Goal: Task Accomplishment & Management: Use online tool/utility

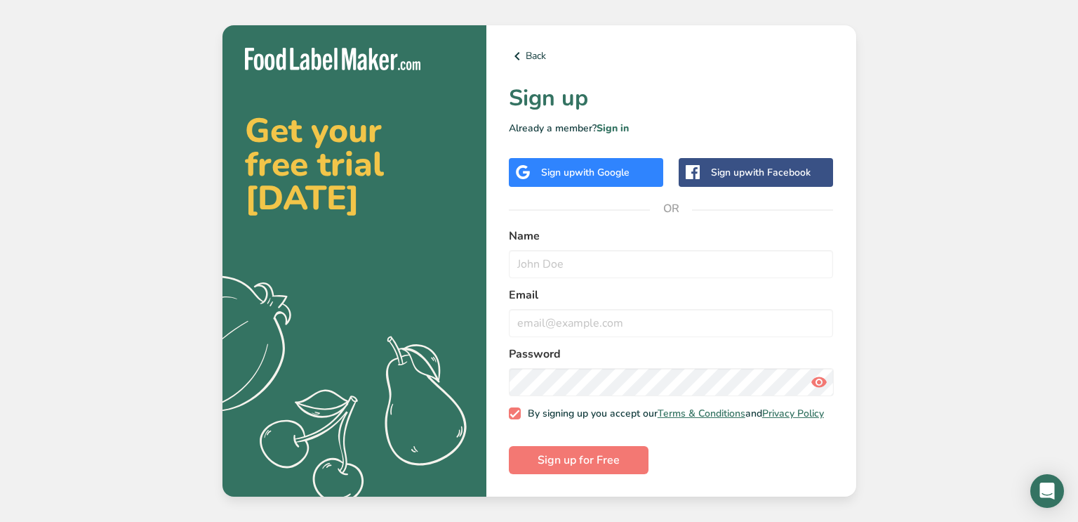
click at [567, 170] on div "Sign up with Google" at bounding box center [585, 172] width 88 height 15
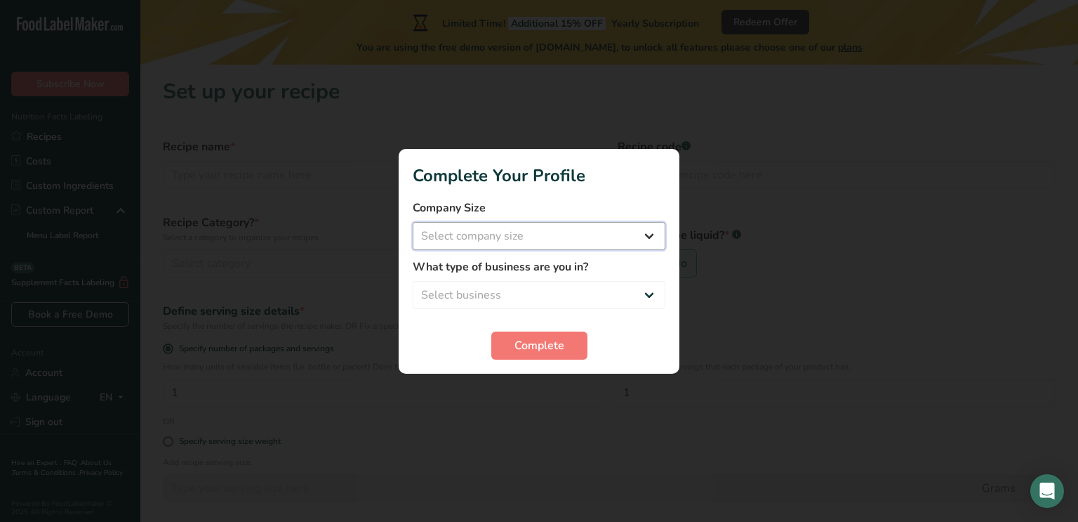
click at [623, 243] on select "Select company size Fewer than 10 Employees 10 to 50 Employees 51 to 500 Employ…" at bounding box center [539, 236] width 253 height 28
click at [592, 398] on div at bounding box center [539, 261] width 1078 height 522
click at [552, 345] on span "Complete" at bounding box center [540, 345] width 50 height 17
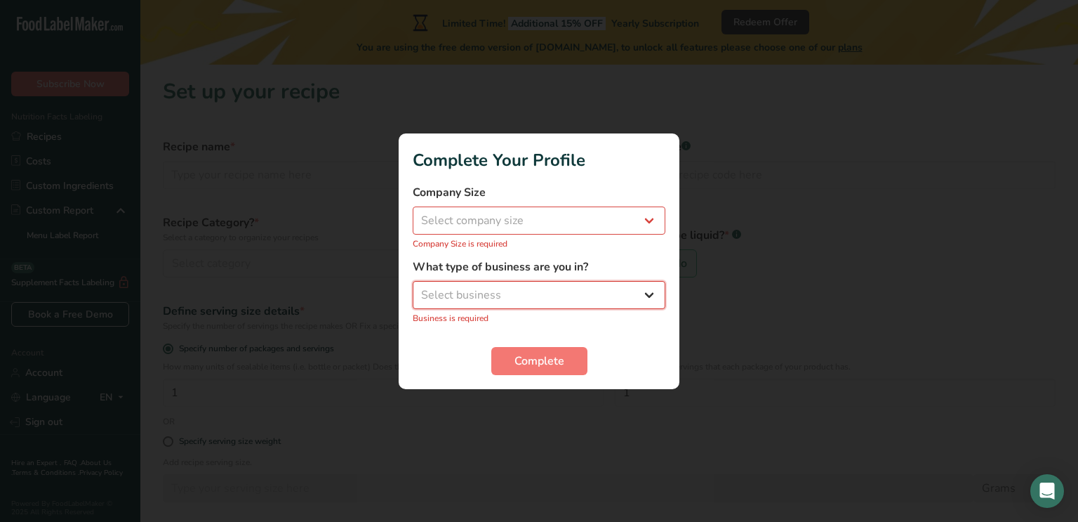
click at [527, 295] on select "Select business Packaged Food Manufacturer Restaurant & Cafe Bakery Meal Plans …" at bounding box center [539, 295] width 253 height 28
select select "1"
click at [413, 288] on select "Select business Packaged Food Manufacturer Restaurant & Cafe Bakery Meal Plans …" at bounding box center [539, 295] width 253 height 28
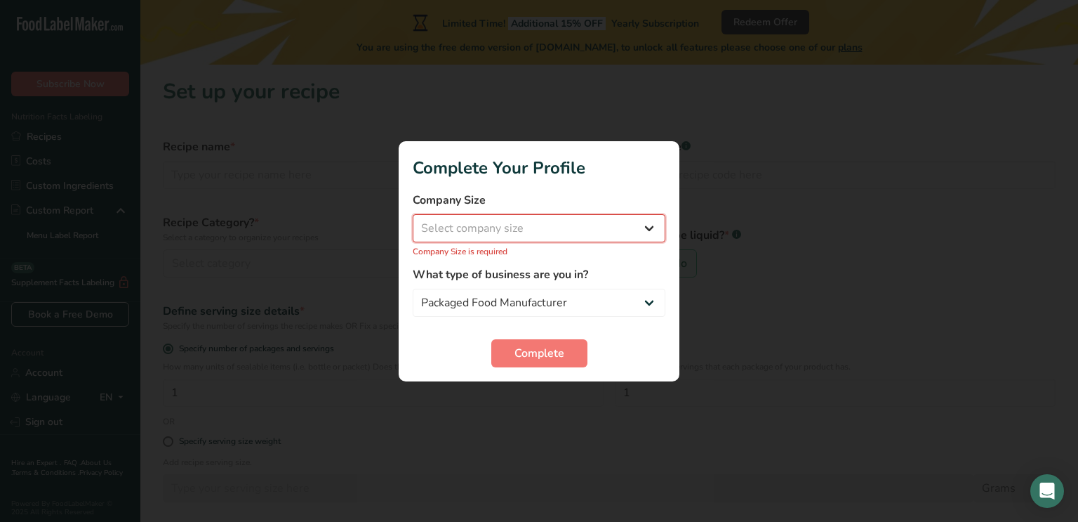
click at [530, 236] on select "Select company size Fewer than 10 Employees 10 to 50 Employees 51 to 500 Employ…" at bounding box center [539, 228] width 253 height 28
select select "1"
click at [413, 221] on select "Select company size Fewer than 10 Employees 10 to 50 Employees 51 to 500 Employ…" at bounding box center [539, 228] width 253 height 28
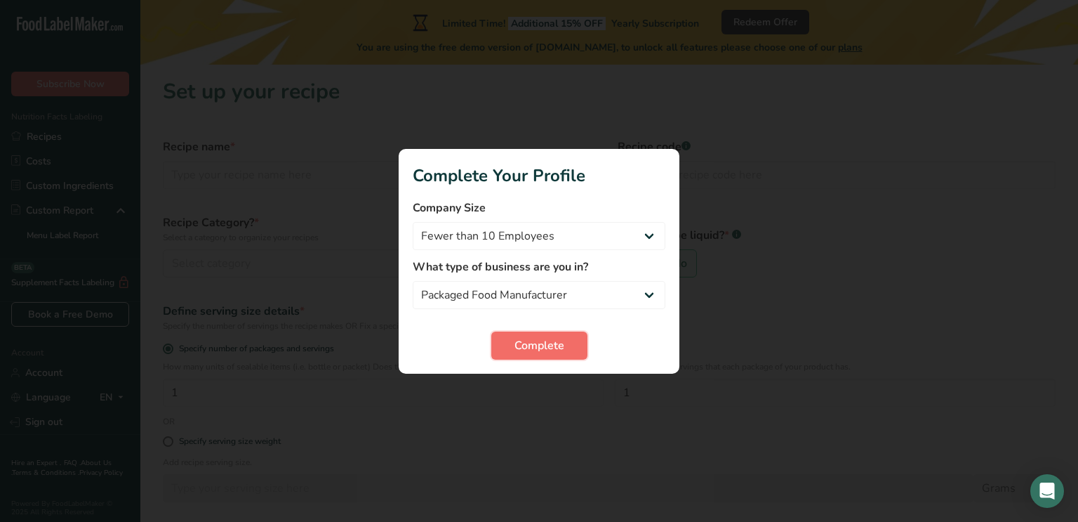
click at [537, 344] on span "Complete" at bounding box center [540, 345] width 50 height 17
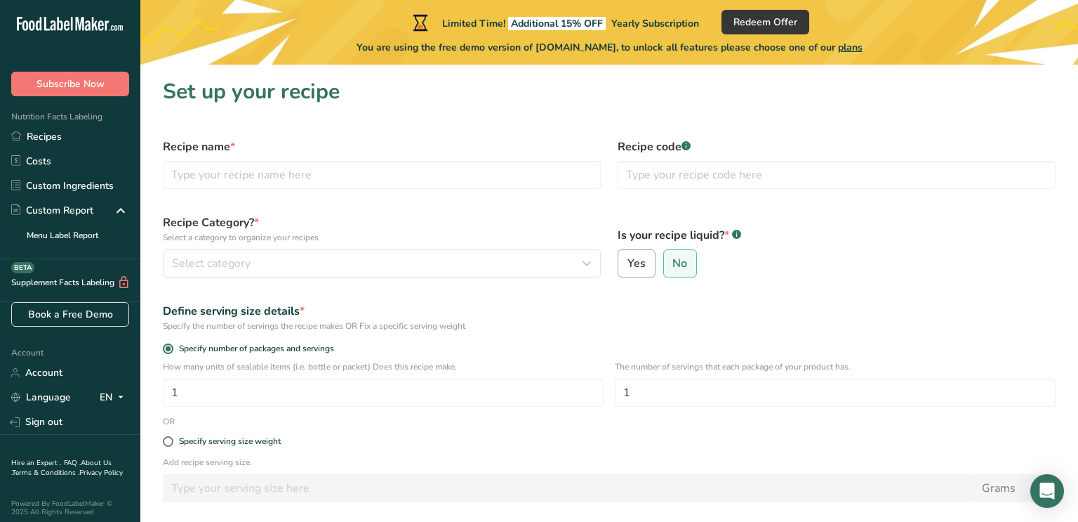
click at [629, 263] on span "Yes" at bounding box center [637, 263] width 18 height 14
click at [628, 263] on input "Yes" at bounding box center [622, 263] width 9 height 9
radio input "true"
radio input "false"
select select "22"
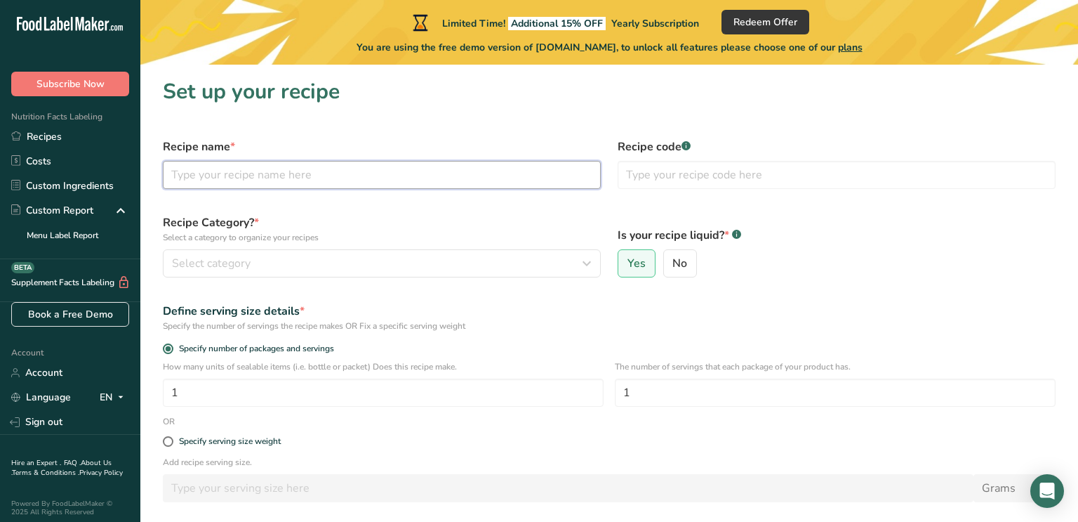
click at [481, 161] on input "text" at bounding box center [382, 175] width 438 height 28
paste input "https://dizzybusyandhungry.com/pineapple-orange-smoothie/#wprm-recipe-container…"
type input "https://dizzybusyandhungry.com/pineapple-orange-smoothie/#wprm-recipe-container…"
click at [470, 167] on input "https://dizzybusyandhungry.com/pineapple-orange-smoothie/#wprm-recipe-container…" at bounding box center [382, 175] width 438 height 28
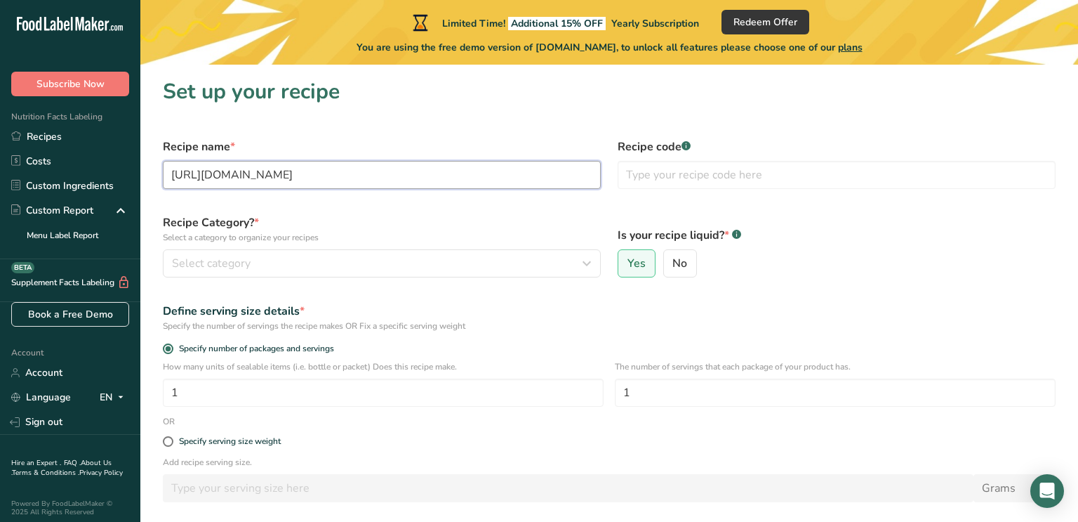
click at [470, 167] on input "https://dizzybusyandhungry.com/pineapple-orange-smoothie/#wprm-recipe-container…" at bounding box center [382, 175] width 438 height 28
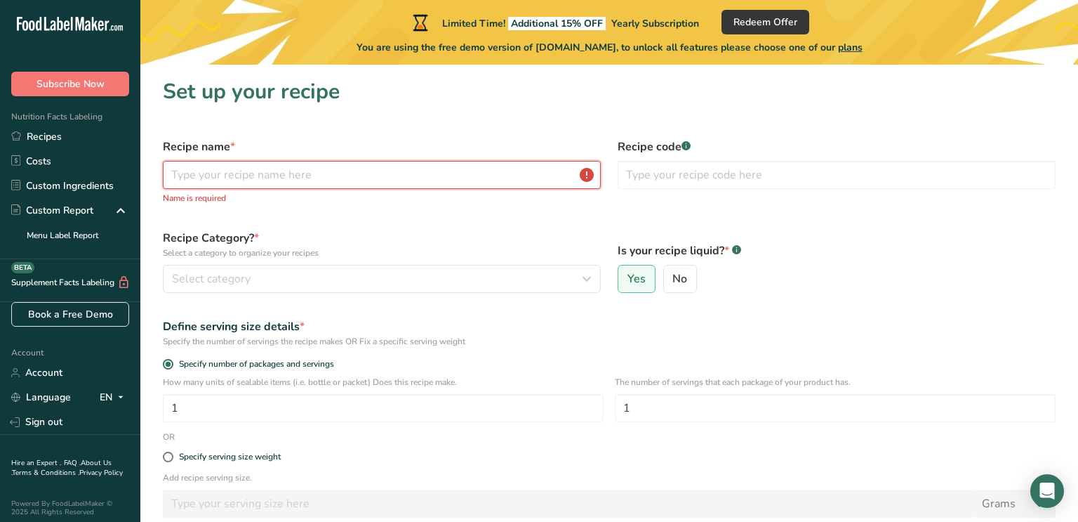
click at [417, 164] on input "text" at bounding box center [382, 175] width 438 height 28
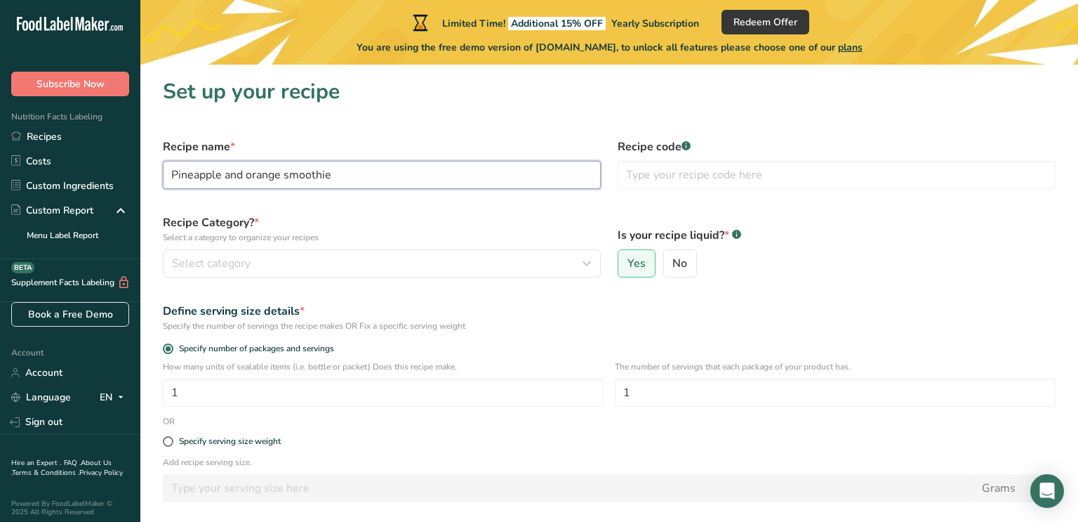
type input "Pineapple and orange smoothie"
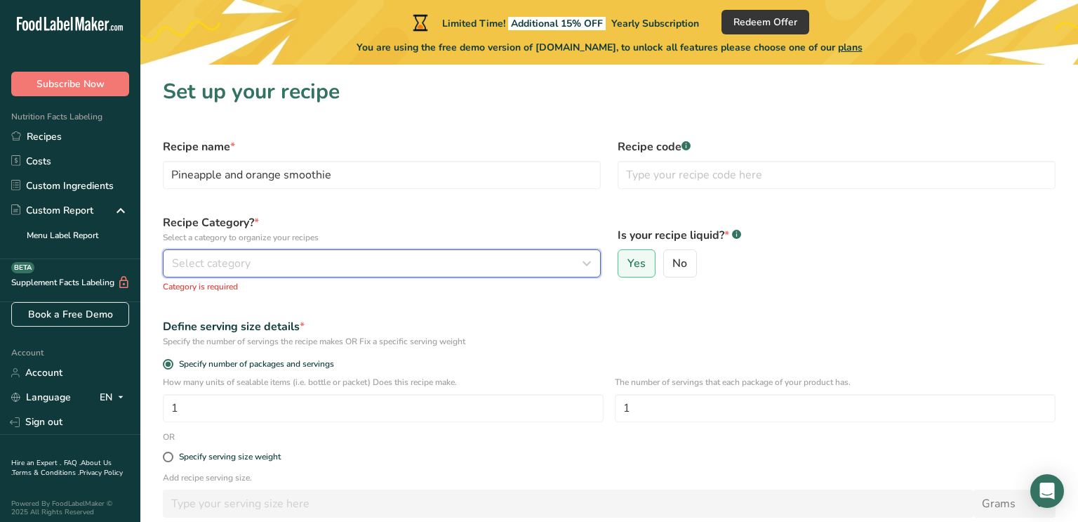
click at [309, 258] on div "Select category" at bounding box center [377, 263] width 411 height 17
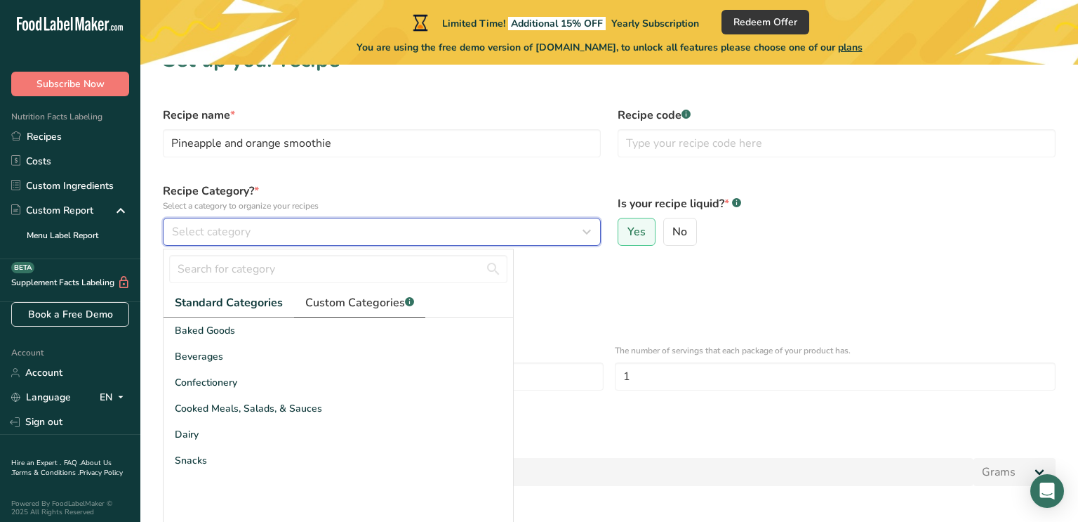
scroll to position [34, 0]
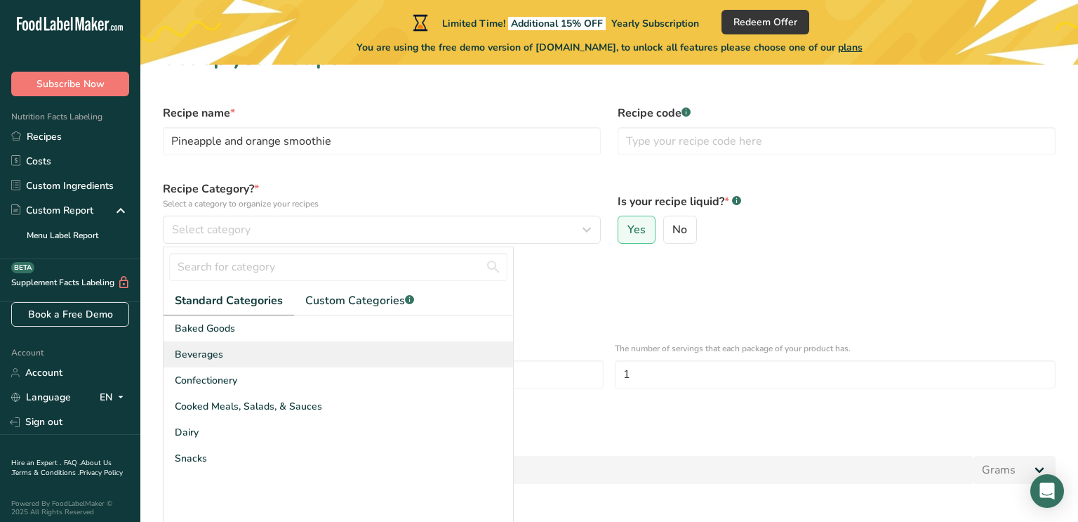
click at [279, 355] on div "Beverages" at bounding box center [339, 354] width 350 height 26
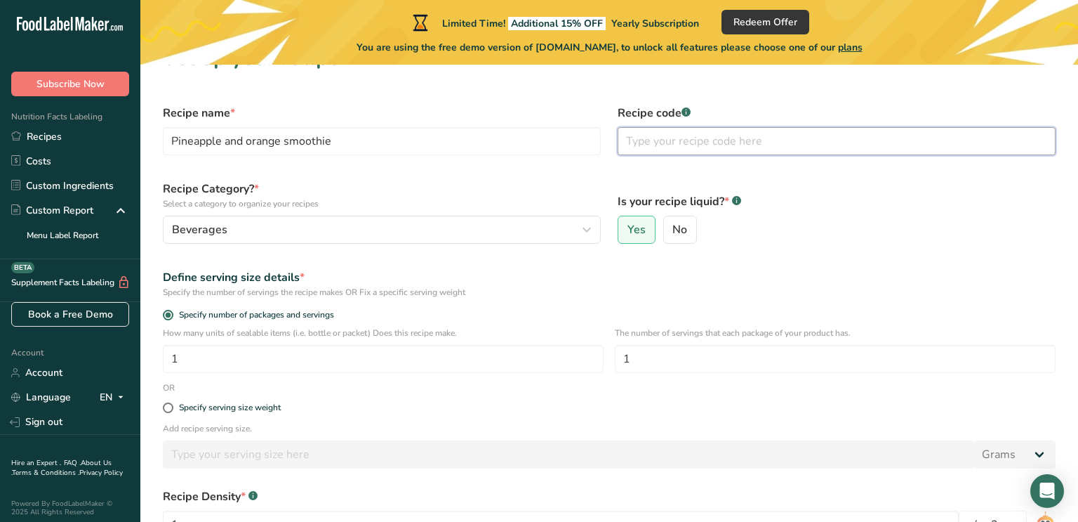
click at [705, 152] on input "text" at bounding box center [837, 141] width 438 height 28
click at [561, 180] on label "Recipe Category? * Select a category to organize your recipes" at bounding box center [382, 194] width 438 height 29
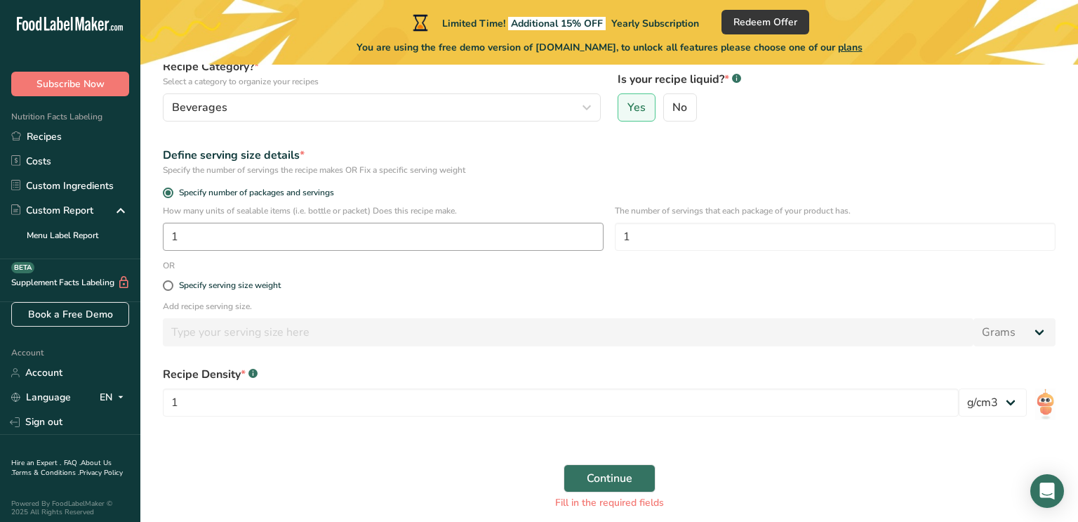
scroll to position [159, 0]
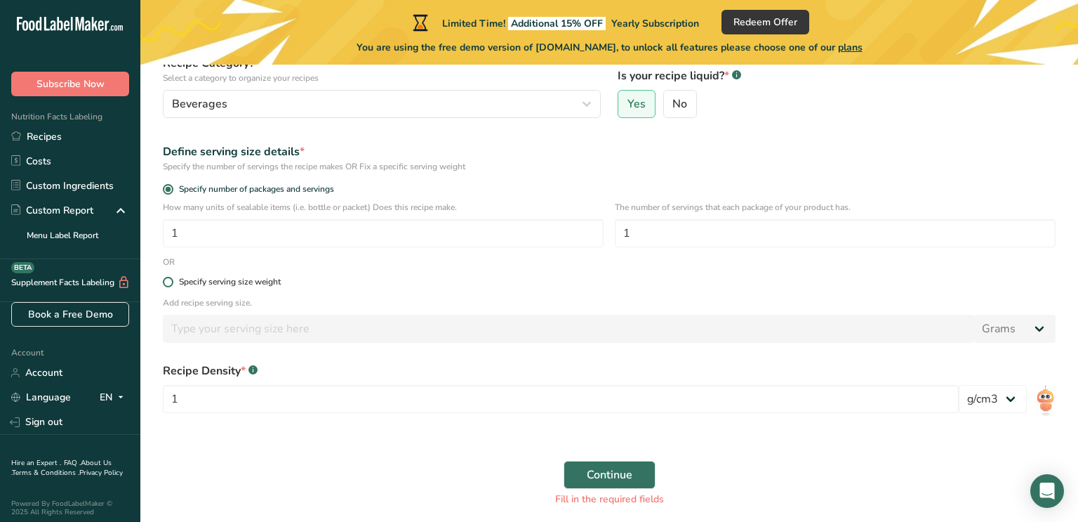
click at [242, 284] on div "Specify serving size weight" at bounding box center [230, 282] width 102 height 11
click at [172, 284] on input "Specify serving size weight" at bounding box center [167, 281] width 9 height 9
radio input "true"
radio input "false"
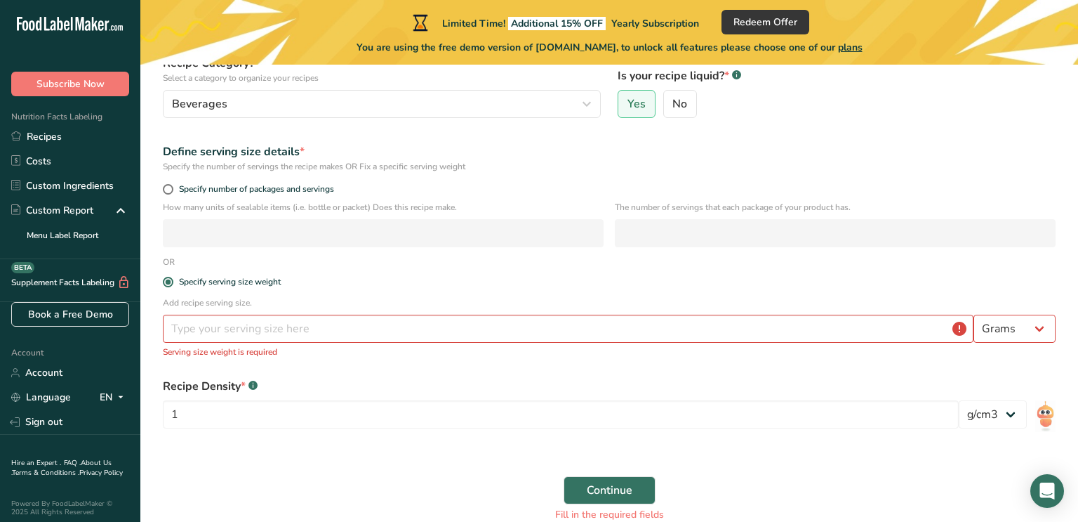
click at [230, 312] on div "Add recipe serving size. Grams kg mg mcg lb oz l mL fl oz tbsp tsp cup qt gallo…" at bounding box center [609, 331] width 910 height 70
click at [234, 327] on input "number" at bounding box center [568, 328] width 811 height 28
type input "0"
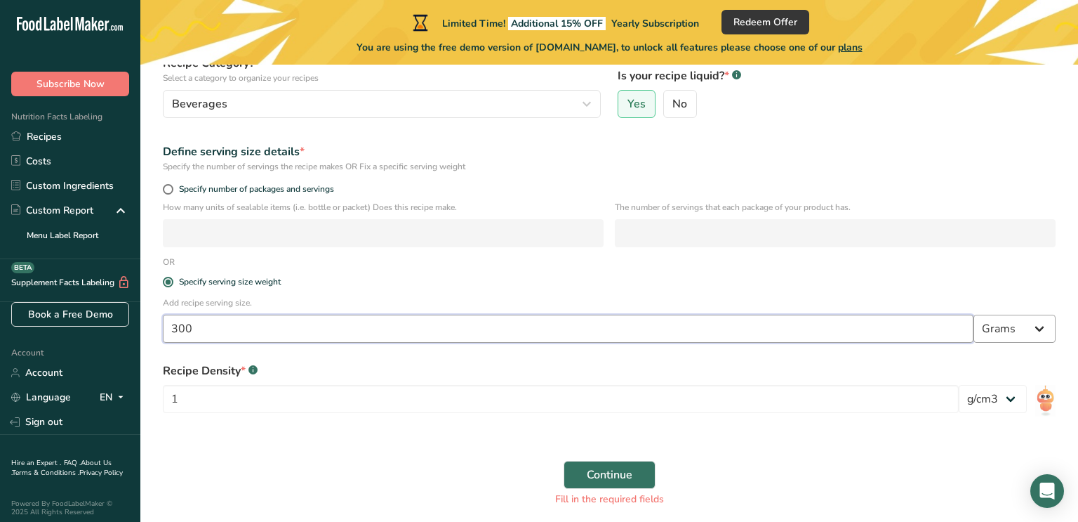
type input "300"
click at [992, 324] on select "Grams kg mg mcg lb oz l mL fl oz tbsp tsp cup qt gallon" at bounding box center [1015, 328] width 82 height 28
select select "17"
click at [974, 315] on select "Grams kg mg mcg lb oz l mL fl oz tbsp tsp cup qt gallon" at bounding box center [1015, 328] width 82 height 28
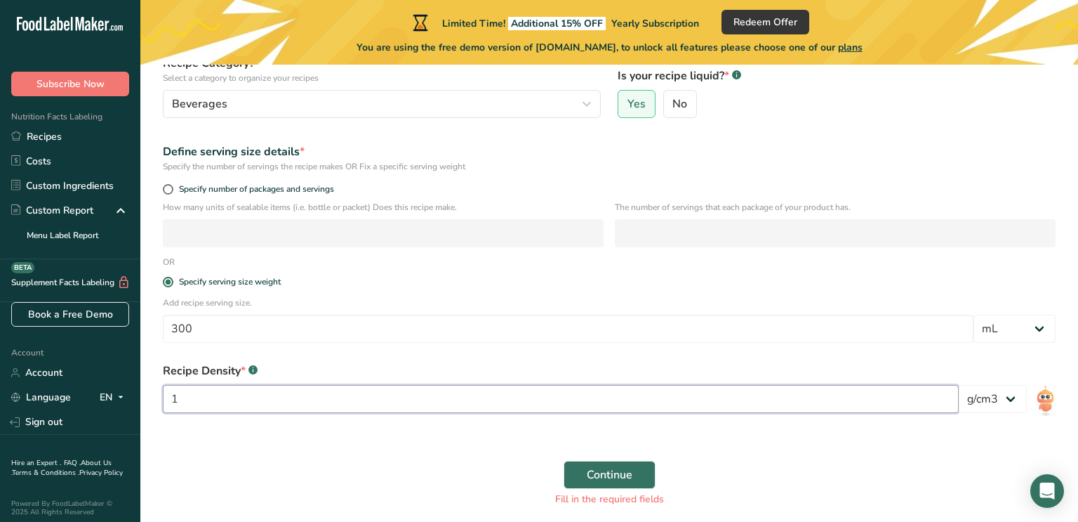
click at [570, 400] on input "1" at bounding box center [561, 399] width 796 height 28
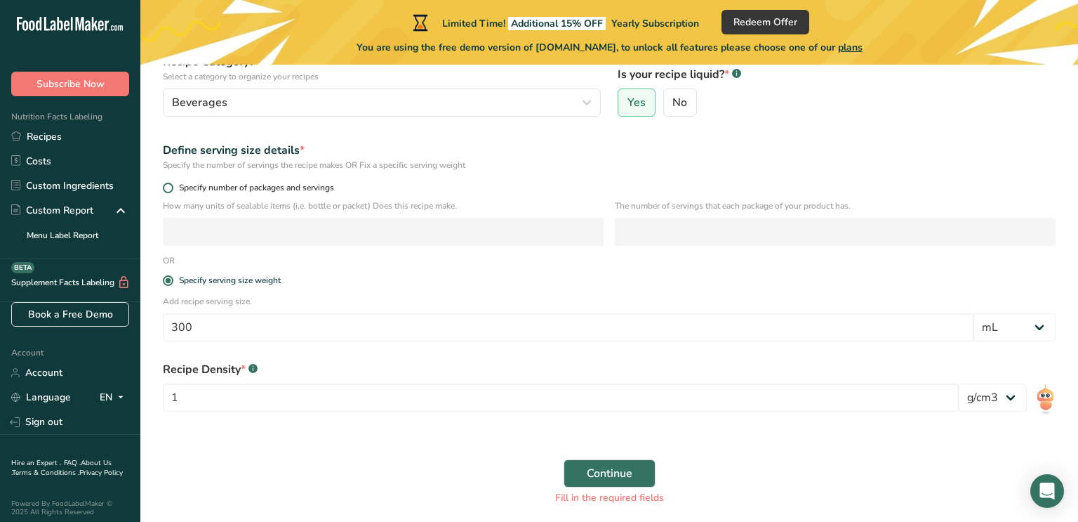
click at [280, 183] on span "Specify number of packages and servings" at bounding box center [253, 188] width 161 height 11
click at [172, 183] on input "Specify number of packages and servings" at bounding box center [167, 187] width 9 height 9
radio input "true"
radio input "false"
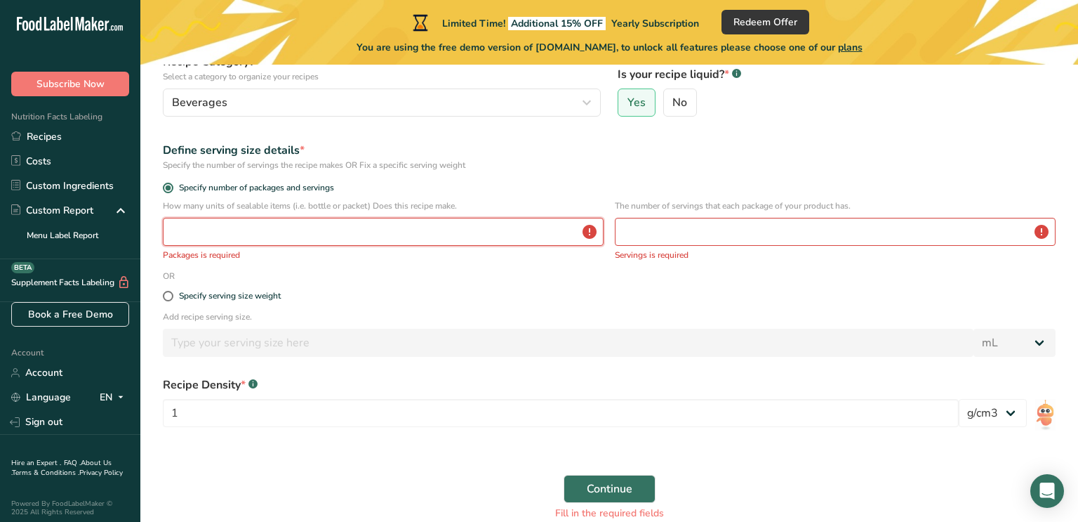
click at [258, 229] on input "number" at bounding box center [383, 232] width 441 height 28
click at [689, 218] on input "number" at bounding box center [835, 232] width 441 height 28
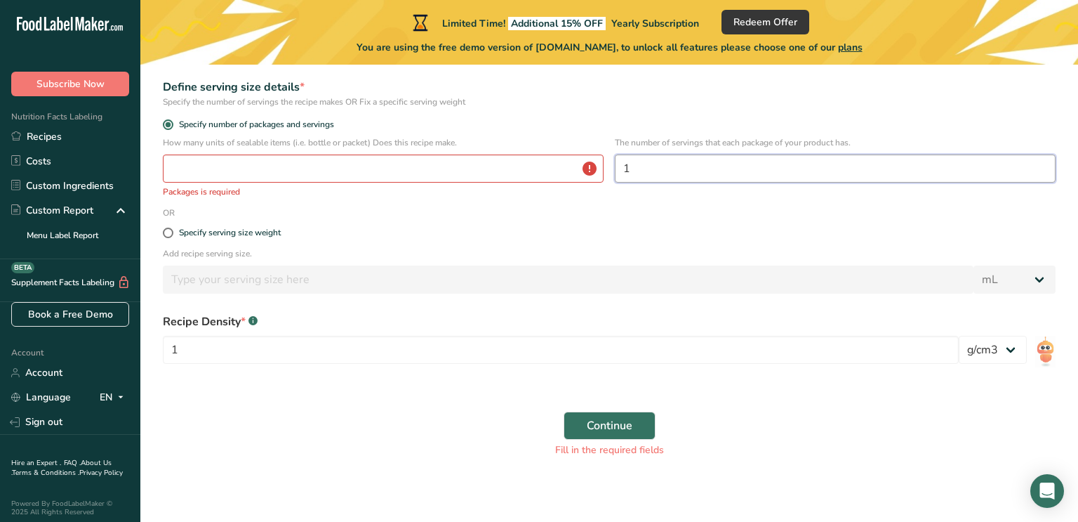
scroll to position [214, 0]
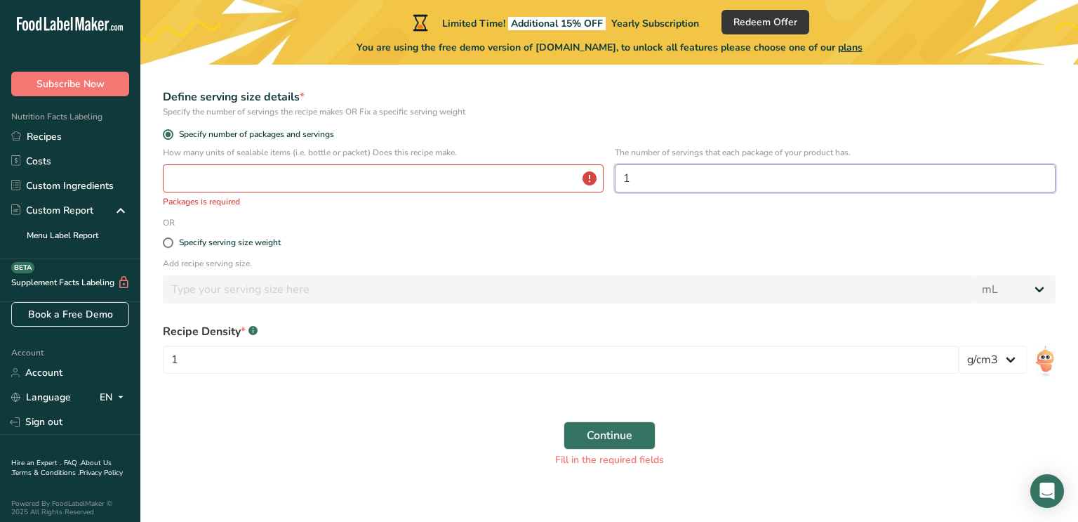
type input "1"
click at [391, 179] on input "number" at bounding box center [383, 178] width 441 height 28
click at [512, 173] on input "number" at bounding box center [383, 178] width 441 height 28
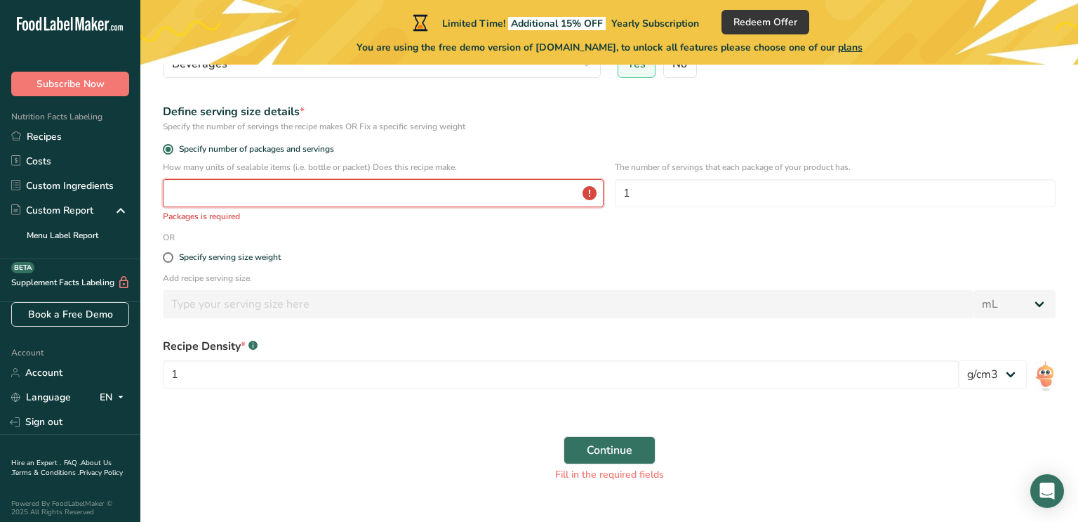
scroll to position [199, 0]
click at [392, 200] on input "number" at bounding box center [383, 194] width 441 height 28
type input "1"
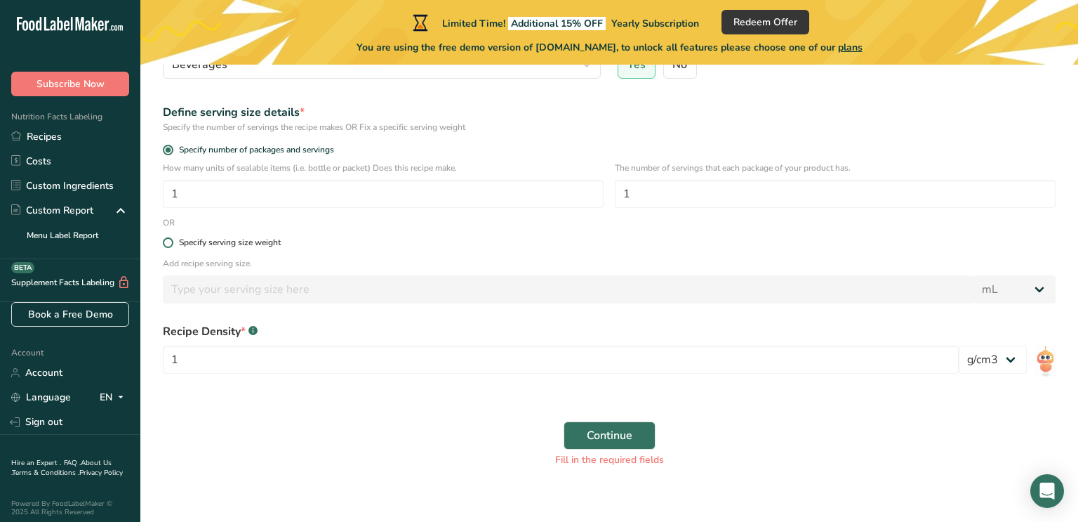
click at [216, 244] on div "Specify serving size weight" at bounding box center [230, 242] width 102 height 11
click at [172, 244] on input "Specify serving size weight" at bounding box center [167, 242] width 9 height 9
radio input "true"
radio input "false"
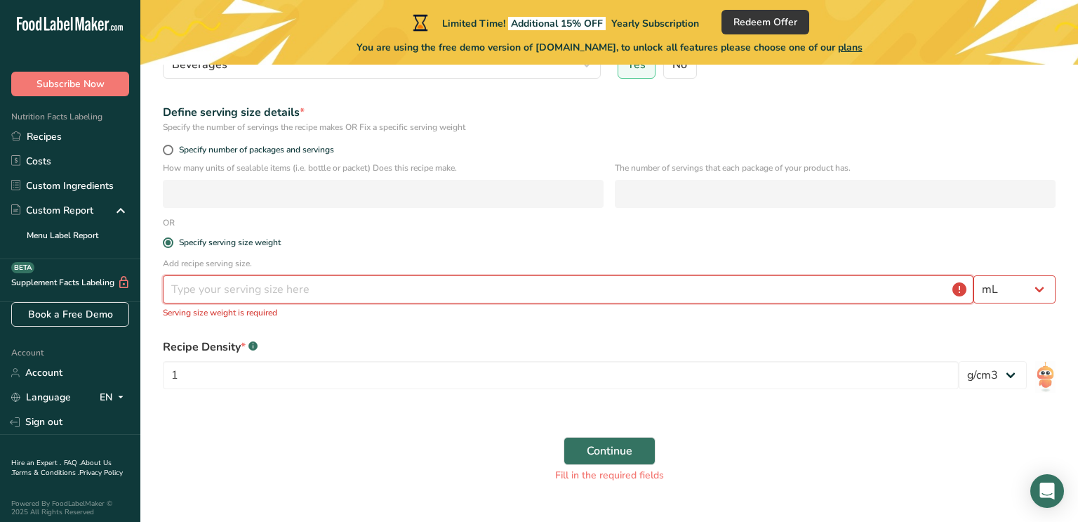
click at [232, 285] on input "number" at bounding box center [568, 289] width 811 height 28
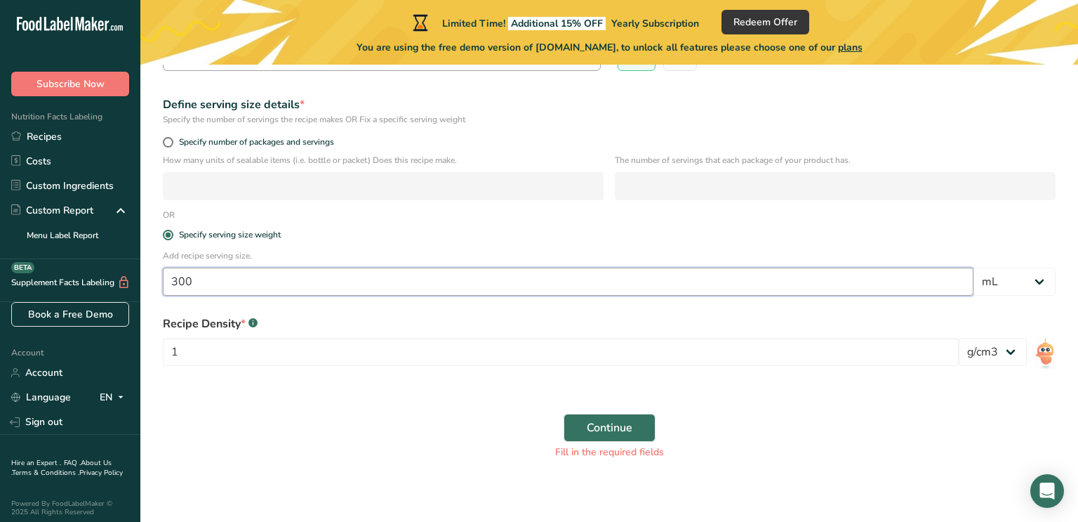
scroll to position [213, 0]
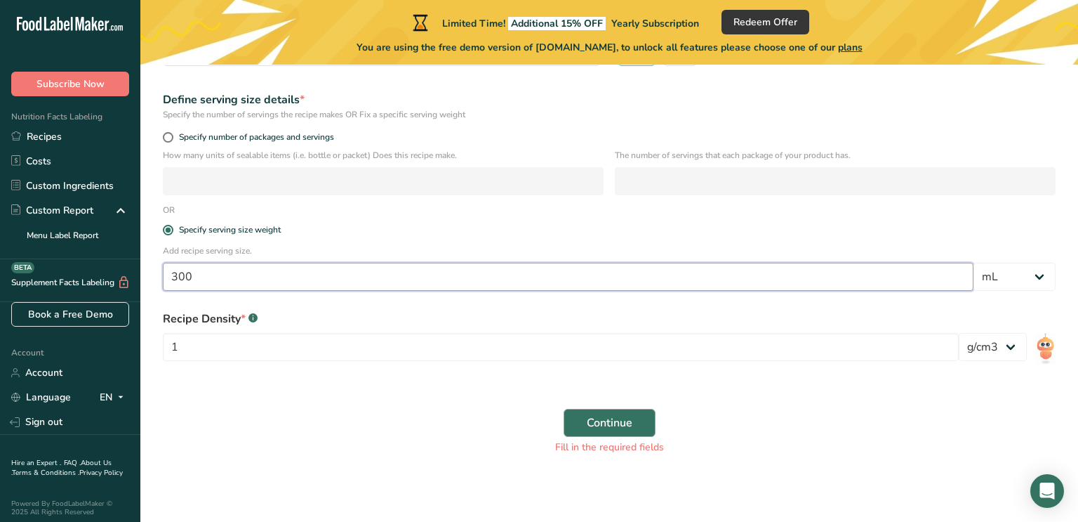
type input "300"
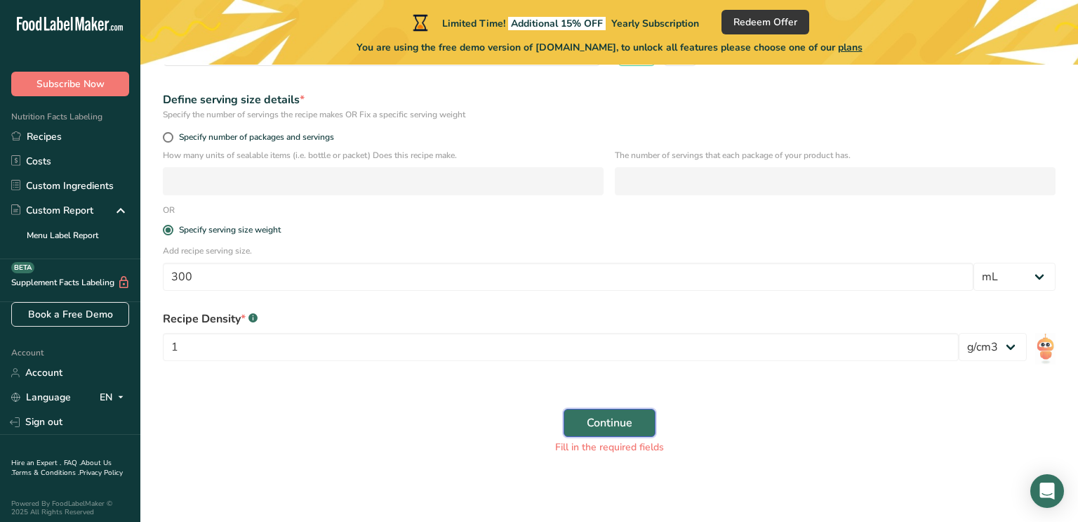
click at [618, 416] on span "Continue" at bounding box center [610, 422] width 46 height 17
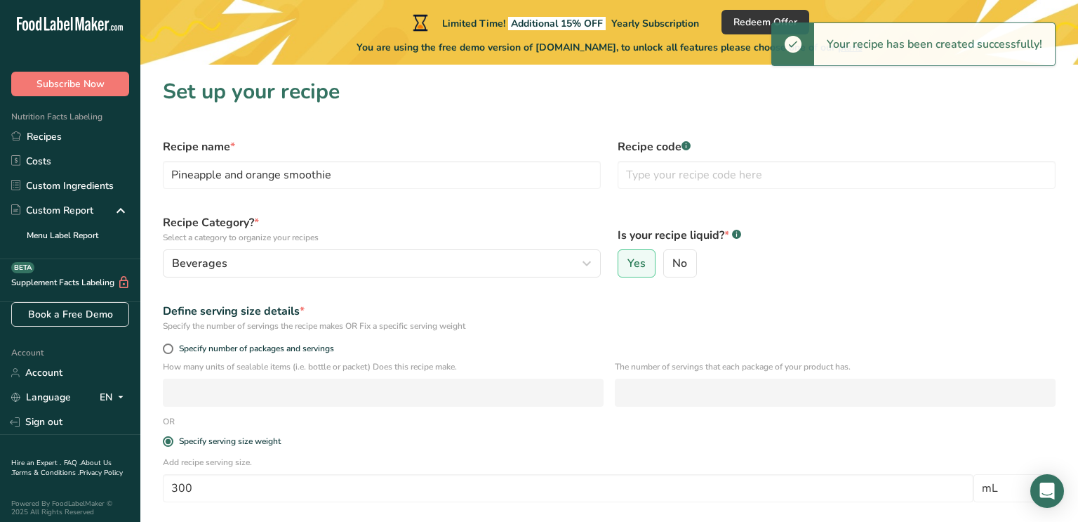
scroll to position [0, 0]
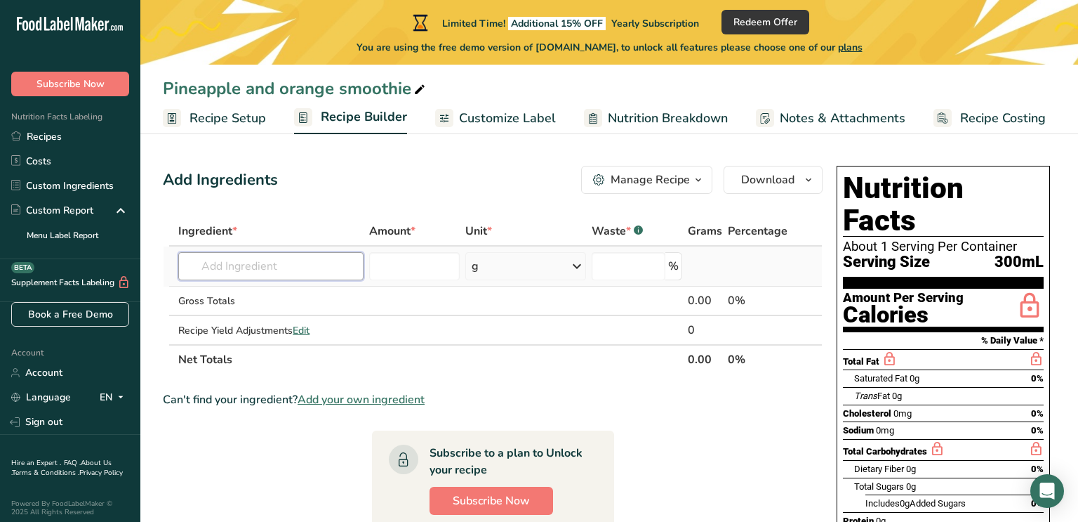
click at [312, 267] on input "text" at bounding box center [270, 266] width 185 height 28
click at [289, 2] on div "Limited Time! Additional 15% OFF Yearly Subscription Redeem Offer You are using…" at bounding box center [609, 32] width 938 height 65
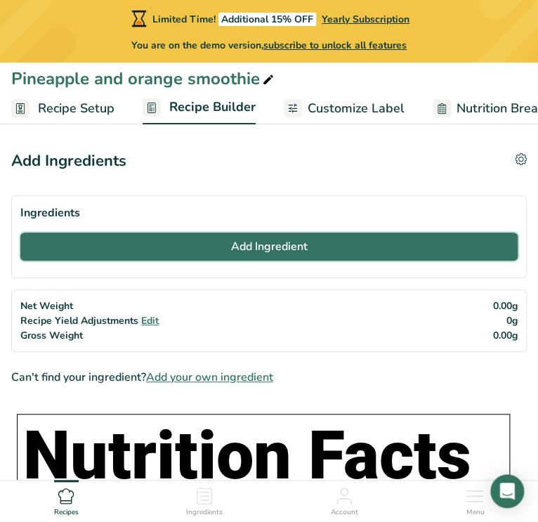
click at [104, 257] on button "Add Ingredient" at bounding box center [268, 246] width 497 height 28
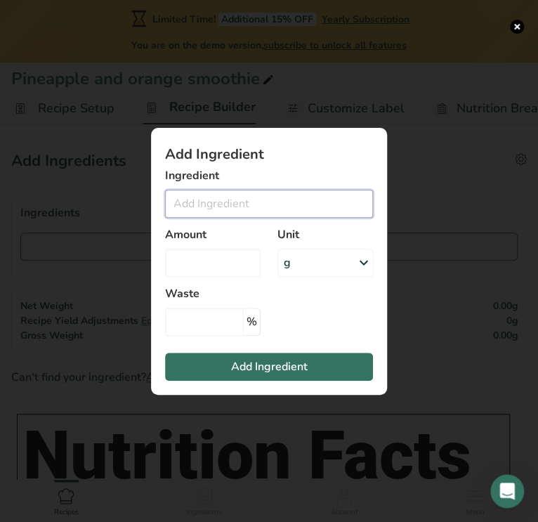
click at [199, 213] on input "Add ingredient modal" at bounding box center [269, 204] width 208 height 28
paste input "1 cup pineapple chunks frozen ▢1 cup orange juice ▢½ cup vanilla Greek yogurt ▢…"
drag, startPoint x: 329, startPoint y: 204, endPoint x: 398, endPoint y: 209, distance: 69.7
click at [398, 209] on div "Add Ingredient Ingredient 1 cup pineapple chunks frozen ▢1 cup orange juice ▢½ …" at bounding box center [268, 261] width 281 height 312
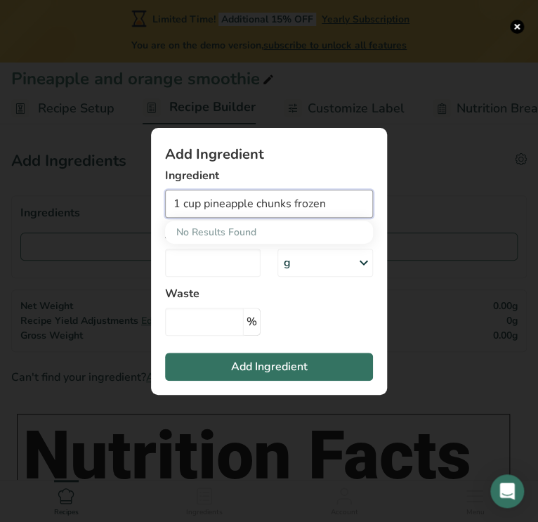
scroll to position [0, 0]
drag, startPoint x: 201, startPoint y: 204, endPoint x: 166, endPoint y: 204, distance: 35.1
click at [166, 204] on input "1 cup pineapple chunks frozen" at bounding box center [269, 204] width 208 height 28
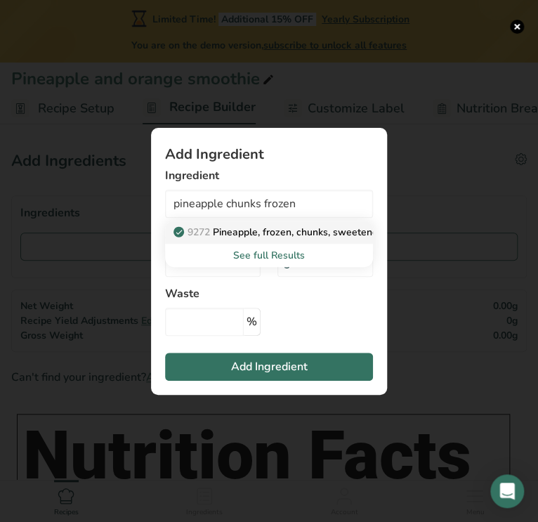
click at [227, 230] on p "9272 Pineapple, frozen, chunks, sweetened" at bounding box center [279, 232] width 207 height 15
type input "Pineapple, frozen, chunks, sweetened"
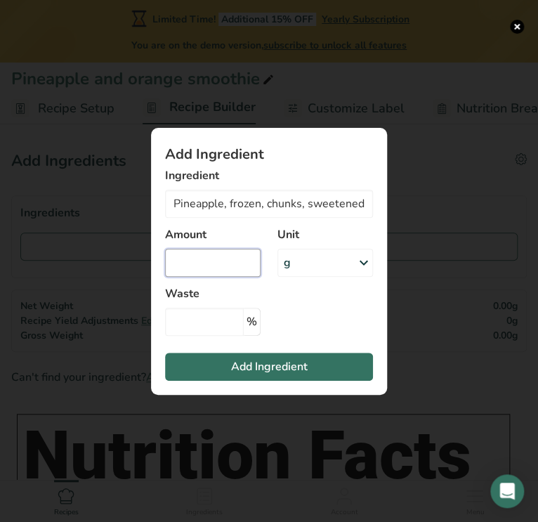
click at [239, 265] on input "Add ingredient modal" at bounding box center [212, 263] width 95 height 28
click at [210, 270] on input "Add ingredient modal" at bounding box center [212, 263] width 95 height 28
type input "0"
click at [313, 256] on div "g" at bounding box center [324, 263] width 95 height 28
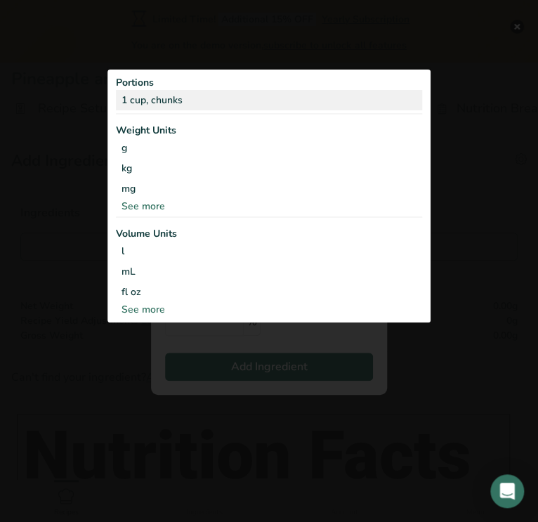
click at [141, 105] on div "1 cup, chunks" at bounding box center [269, 100] width 306 height 20
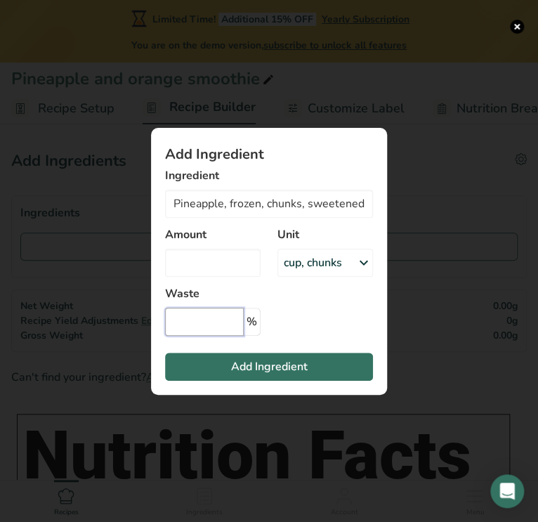
click at [220, 320] on input "Add ingredient modal" at bounding box center [204, 321] width 79 height 28
click at [317, 303] on section "Add Ingredient Ingredient Pineapple, frozen, chunks, sweetened 9272 Pineapple, …" at bounding box center [269, 261] width 236 height 267
click at [227, 319] on input "Add ingredient modal" at bounding box center [204, 321] width 79 height 28
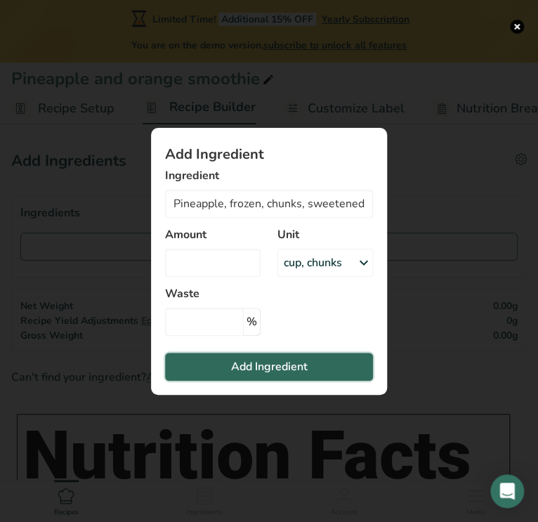
click at [264, 359] on span "Add Ingredient" at bounding box center [269, 366] width 77 height 17
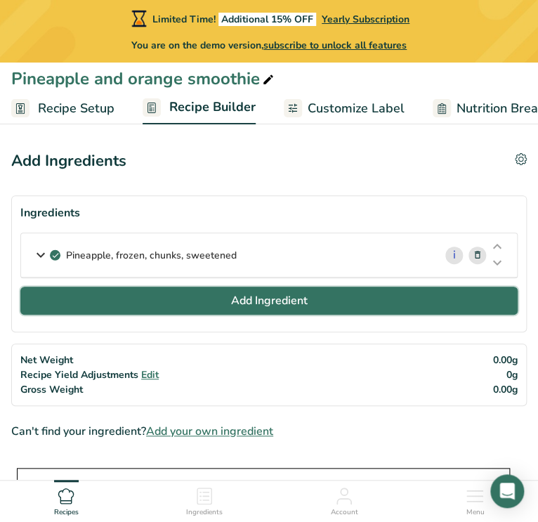
click at [150, 291] on button "Add Ingredient" at bounding box center [268, 300] width 497 height 28
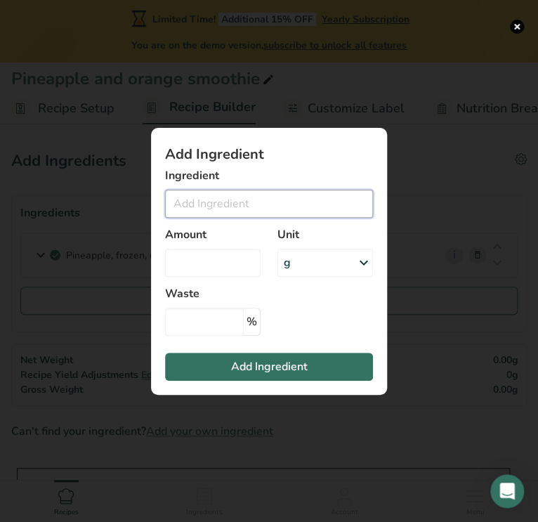
click at [217, 196] on input "Add ingredient modal" at bounding box center [269, 204] width 208 height 28
paste input "▢1 cup orange juice ▢½ cup vanilla Greek yogurt ▢1 teaspoon vanilla extract"
drag, startPoint x: 186, startPoint y: 204, endPoint x: 171, endPoint y: 206, distance: 14.8
click at [171, 206] on input "▢1 cup orange juice ▢½ cup vanilla Greek yogurt ▢1 teaspoon vanilla extract" at bounding box center [269, 204] width 208 height 28
drag, startPoint x: 206, startPoint y: 203, endPoint x: 168, endPoint y: 202, distance: 37.9
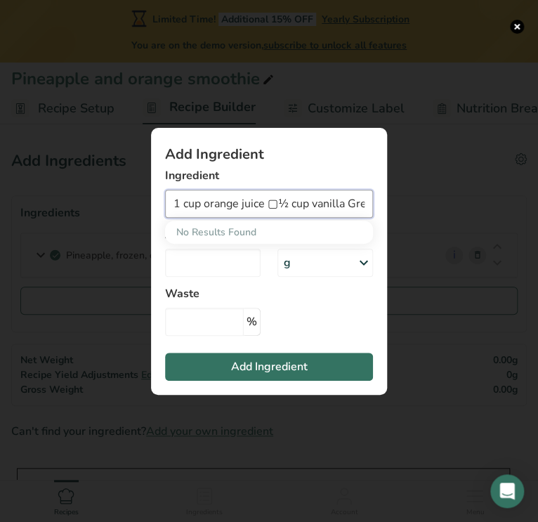
click at [168, 202] on input "1 cup orange juice ▢½ cup vanilla Greek yogurt ▢1 teaspoon vanilla extract" at bounding box center [269, 204] width 208 height 28
drag, startPoint x: 235, startPoint y: 205, endPoint x: 439, endPoint y: 226, distance: 204.7
click at [439, 226] on div "Add Ingredient Ingredient orange juice ▢½ cup vanilla Greek yogurt ▢1 teaspoon …" at bounding box center [269, 261] width 538 height 522
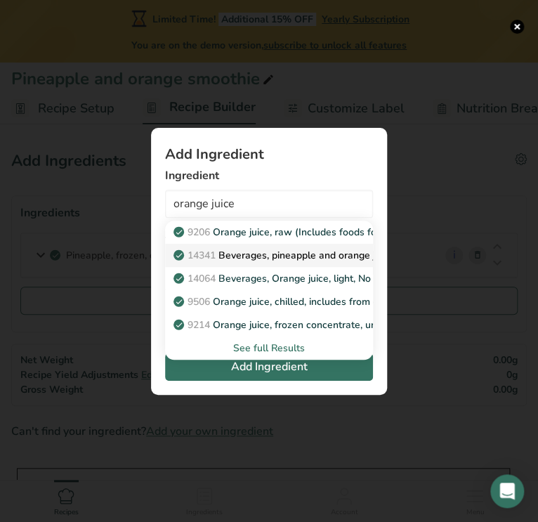
click at [300, 253] on p "14341 Beverages, pineapple and orange juice drink, canned" at bounding box center [315, 255] width 279 height 15
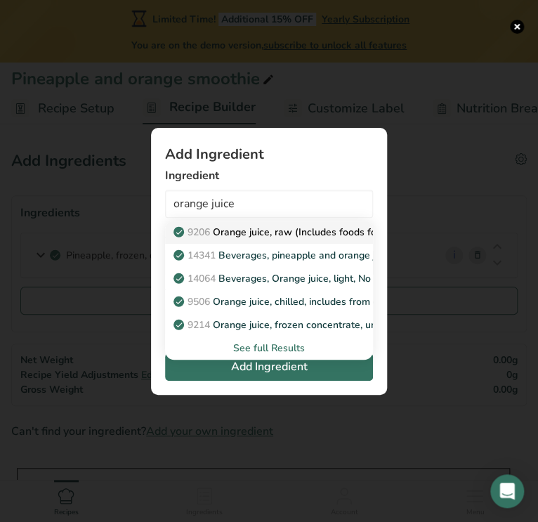
click at [300, 227] on p "9206 Orange juice, raw (Includes foods for USDA's Food Distribution Program)" at bounding box center [359, 232] width 366 height 15
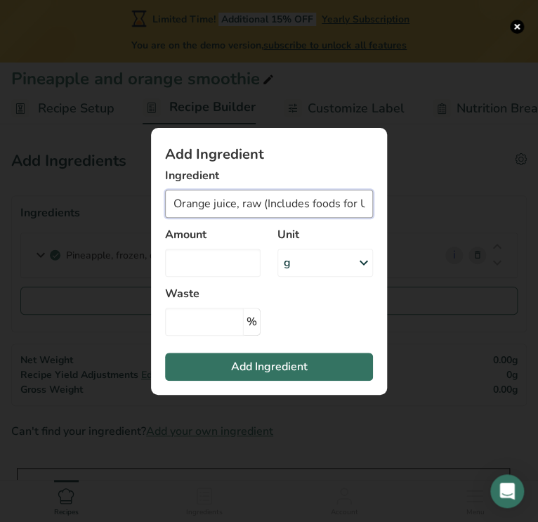
click at [287, 201] on input "Orange juice, raw (Includes foods for USDA's Food Distribution Program)" at bounding box center [269, 204] width 208 height 28
click at [239, 203] on input "Orange juice, raw (Includes foods for USDA's Food Distribution Program)" at bounding box center [269, 204] width 208 height 28
drag, startPoint x: 239, startPoint y: 203, endPoint x: 479, endPoint y: 197, distance: 240.1
click at [479, 197] on div "Add Ingredient Ingredient Orange juice, raw (Includes foods for USDA's Food Dis…" at bounding box center [269, 261] width 538 height 522
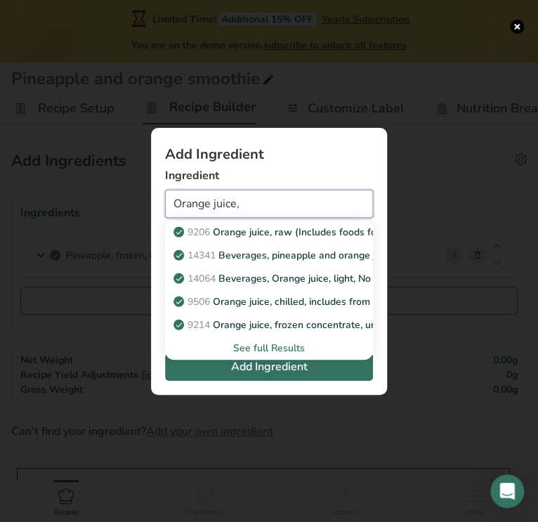
scroll to position [0, 0]
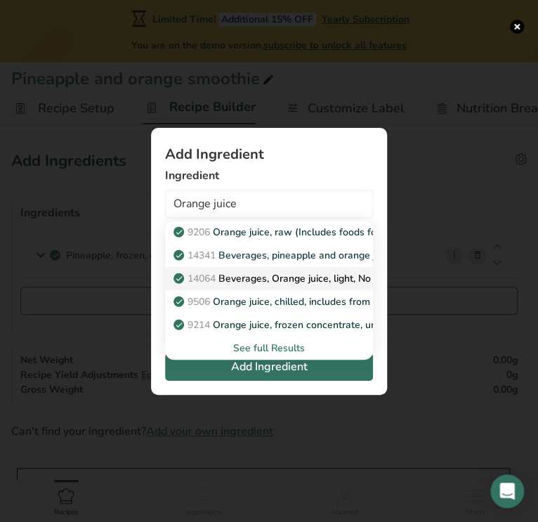
click at [263, 271] on p "14064 Beverages, Orange juice, light, No pulp" at bounding box center [284, 278] width 217 height 15
type input "Beverages, Orange juice, light, No pulp"
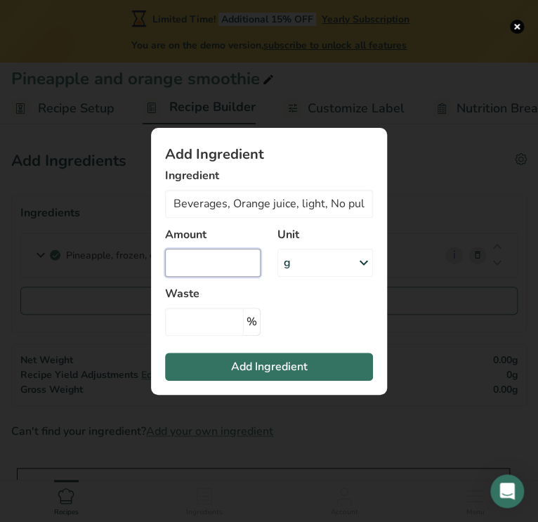
click at [201, 269] on input "Add ingredient modal" at bounding box center [212, 263] width 95 height 28
click at [340, 260] on div "g" at bounding box center [324, 263] width 95 height 28
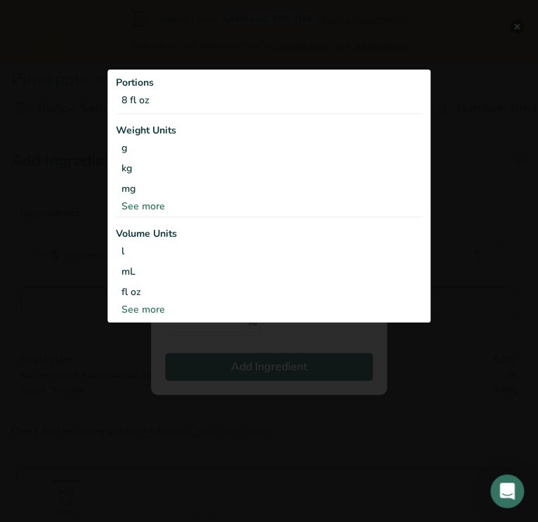
click at [147, 306] on div "See more" at bounding box center [269, 309] width 306 height 15
select select "22"
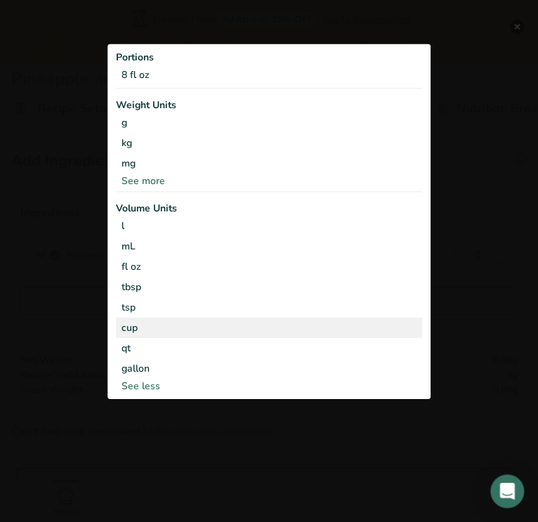
click at [133, 326] on div "cup" at bounding box center [268, 327] width 295 height 15
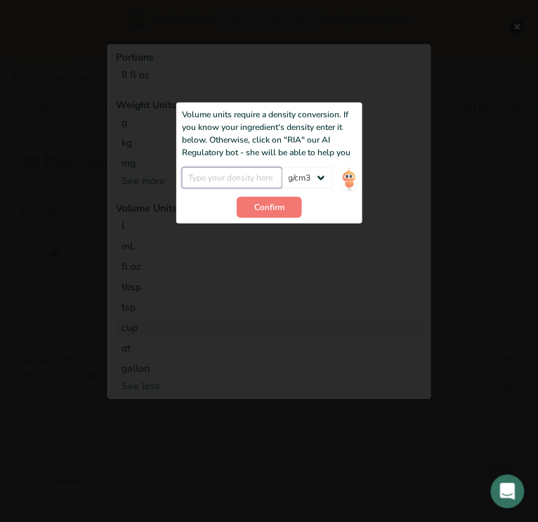
click at [234, 179] on input "Add ingredient modal" at bounding box center [232, 177] width 100 height 21
type input "1"
click at [323, 178] on select "lb/ft3 g/cm3" at bounding box center [306, 177] width 51 height 21
click at [398, 98] on div "Add ingredient modal" at bounding box center [268, 219] width 323 height 357
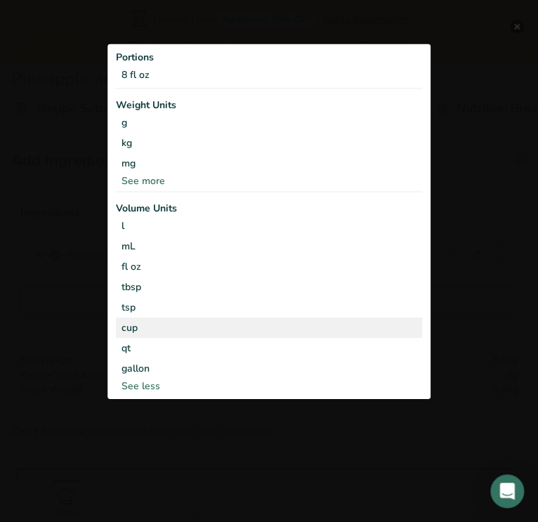
click at [128, 324] on div "cup" at bounding box center [268, 327] width 295 height 15
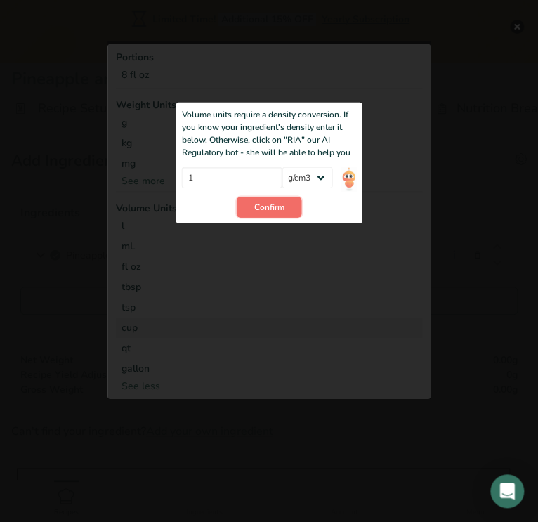
click at [250, 206] on button "Confirm" at bounding box center [269, 207] width 65 height 21
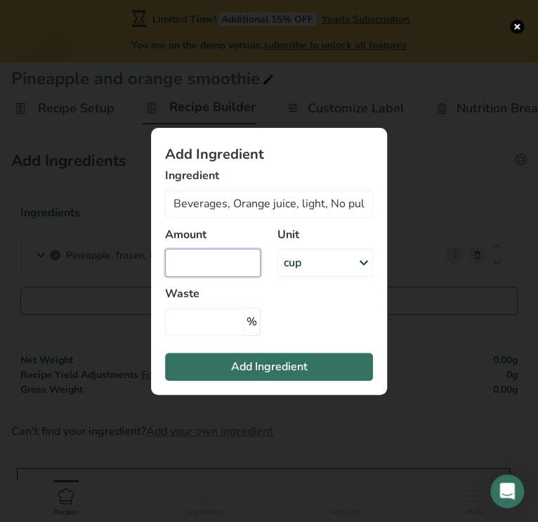
click at [226, 265] on input "Add ingredient modal" at bounding box center [212, 263] width 95 height 28
type input "1"
click at [303, 274] on div "cup" at bounding box center [324, 263] width 95 height 28
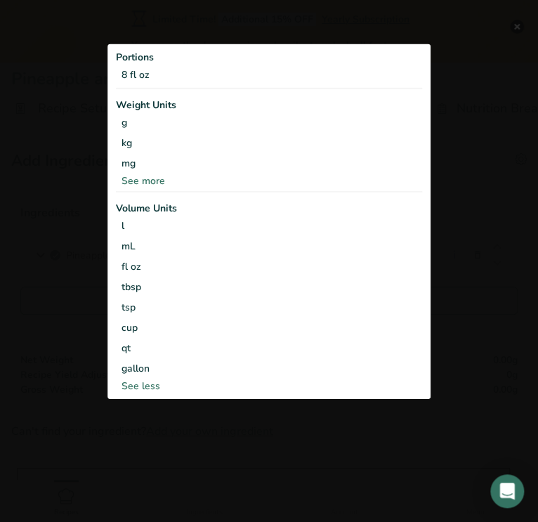
click at [27, 272] on div "Add ingredient modal" at bounding box center [269, 261] width 538 height 522
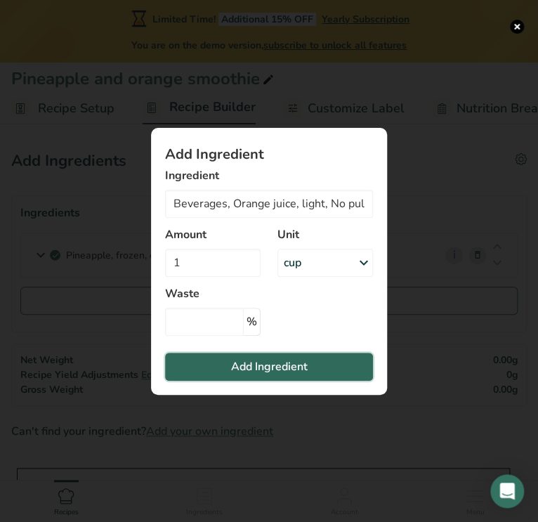
click at [256, 363] on span "Add Ingredient" at bounding box center [269, 366] width 77 height 17
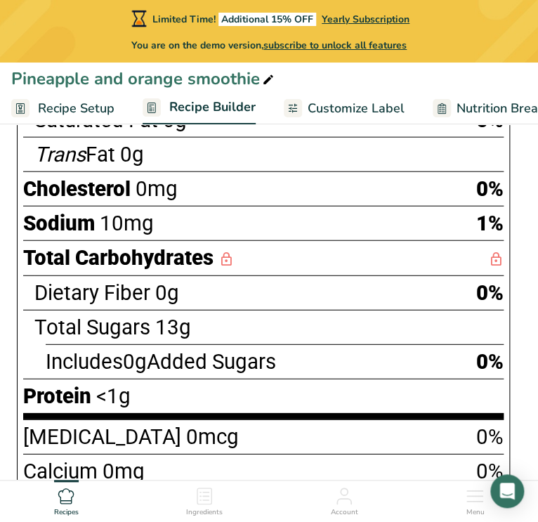
scroll to position [738, 0]
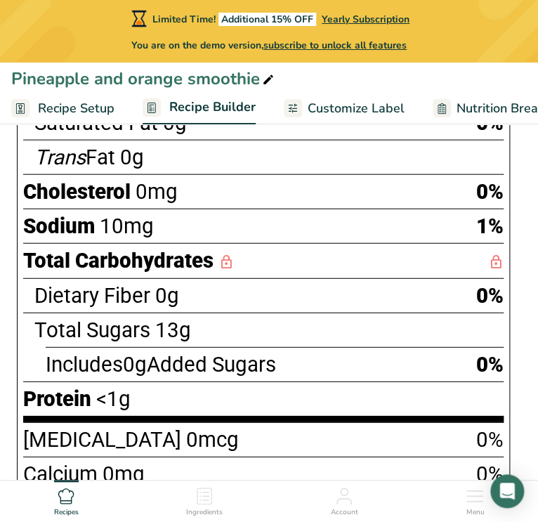
click at [120, 402] on span "<1g" at bounding box center [113, 399] width 34 height 24
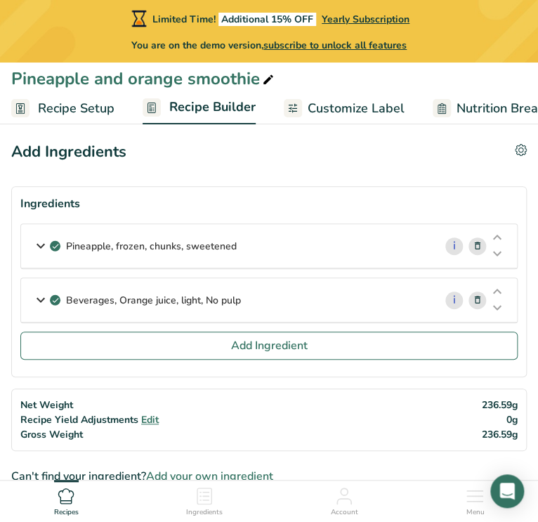
scroll to position [0, 0]
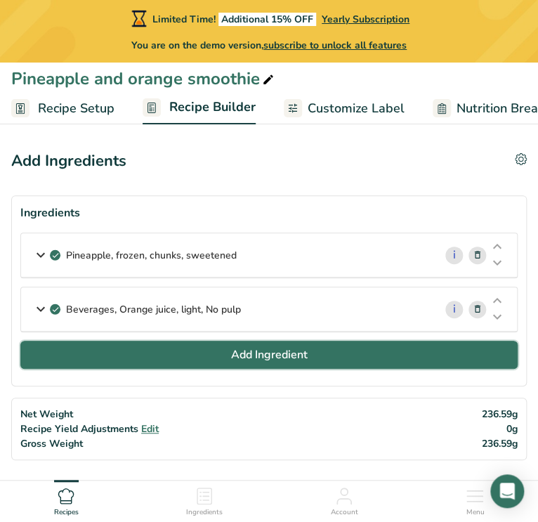
click at [139, 359] on button "Add Ingredient" at bounding box center [268, 354] width 497 height 28
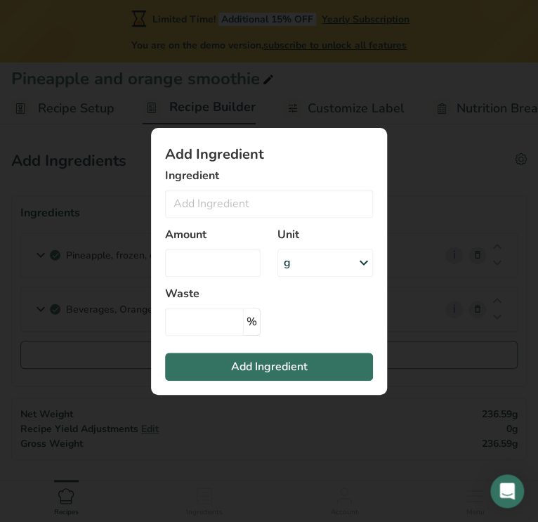
click at [139, 359] on div "Add Ingredient Ingredient 9206 Orange juice, raw (Includes foods for USDA's Foo…" at bounding box center [268, 261] width 281 height 312
click at [207, 202] on input "Add ingredient modal" at bounding box center [269, 204] width 208 height 28
paste input "▢½ cup vanilla Greek yogurt ▢1 teaspoon vanilla extract"
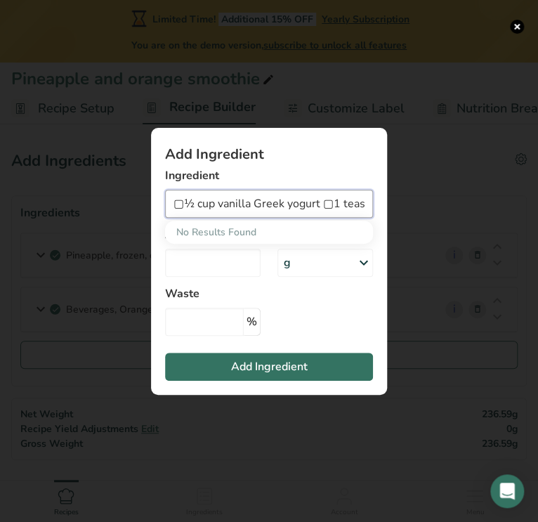
drag, startPoint x: 218, startPoint y: 204, endPoint x: 135, endPoint y: 194, distance: 83.3
click at [135, 194] on div "Add Ingredient Ingredient ▢½ cup vanilla Greek yogurt ▢1 teaspoon vanilla extra…" at bounding box center [268, 261] width 281 height 312
drag, startPoint x: 275, startPoint y: 203, endPoint x: 385, endPoint y: 208, distance: 109.7
click at [385, 208] on section "Add Ingredient Ingredient vanilla Greek yogurt ▢1 teaspoon vanilla extract No R…" at bounding box center [269, 261] width 236 height 267
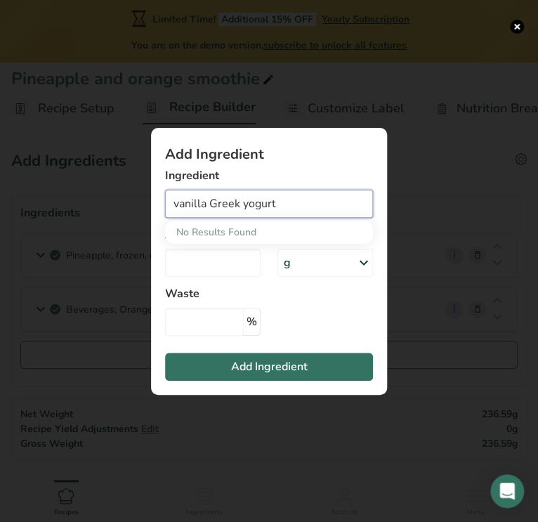
scroll to position [0, 0]
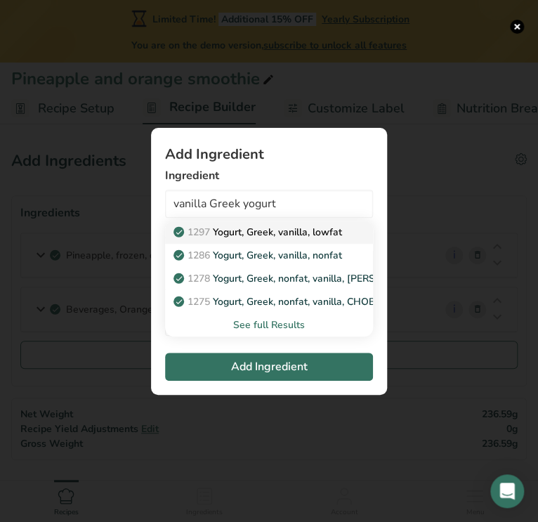
click at [285, 235] on p "1297 Yogurt, Greek, vanilla, lowfat" at bounding box center [259, 232] width 166 height 15
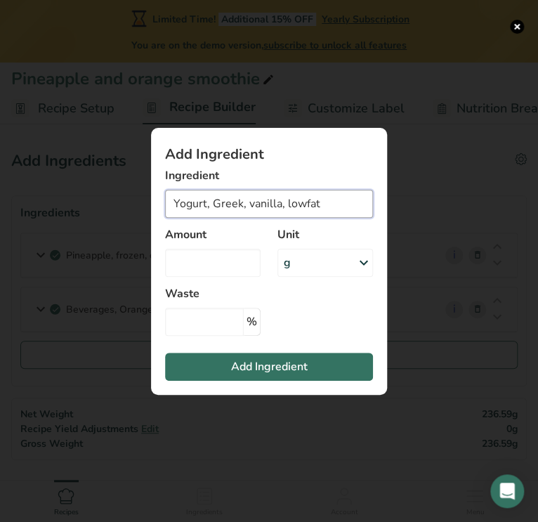
click at [302, 205] on input "Yogurt, Greek, vanilla, lowfat" at bounding box center [269, 204] width 208 height 28
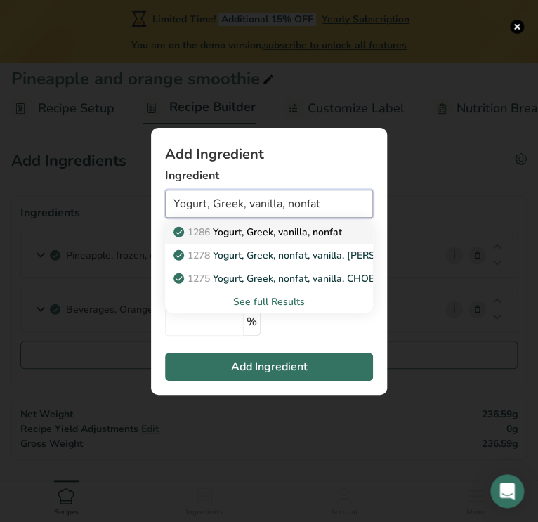
type input "Yogurt, Greek, vanilla, nonfat"
click at [310, 232] on p "1286 Yogurt, Greek, vanilla, nonfat" at bounding box center [259, 232] width 166 height 15
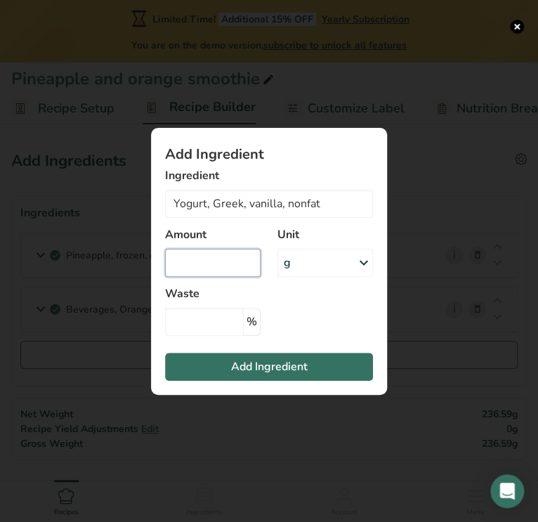
click at [234, 259] on input "Add ingredient modal" at bounding box center [212, 263] width 95 height 28
type input "1"
click at [284, 264] on div "g" at bounding box center [287, 262] width 7 height 17
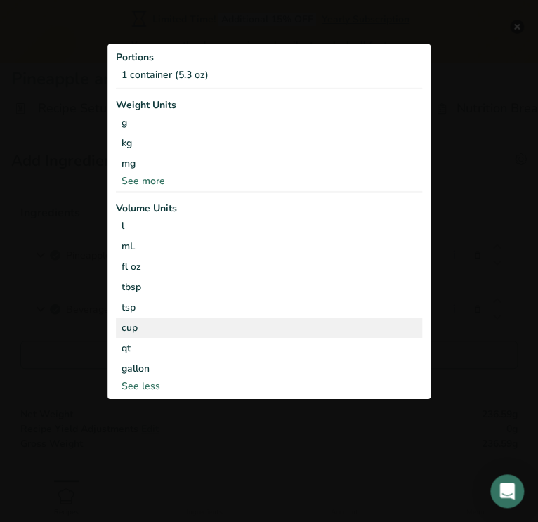
click at [139, 324] on div "cup" at bounding box center [268, 327] width 295 height 15
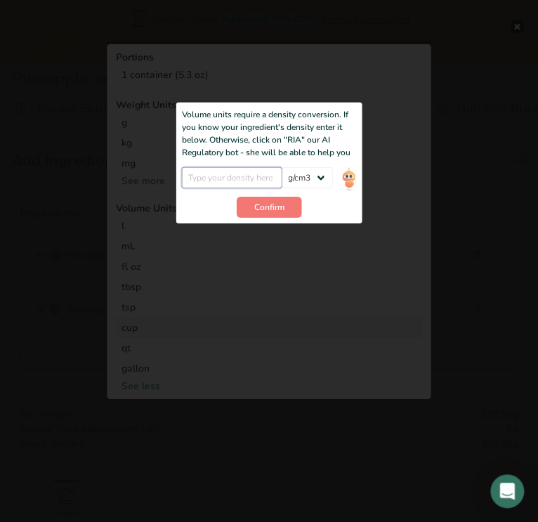
click at [263, 180] on input "Add ingredient modal" at bounding box center [232, 177] width 100 height 21
type input "1"
type input "1.5"
click at [284, 202] on button "Confirm" at bounding box center [269, 207] width 65 height 21
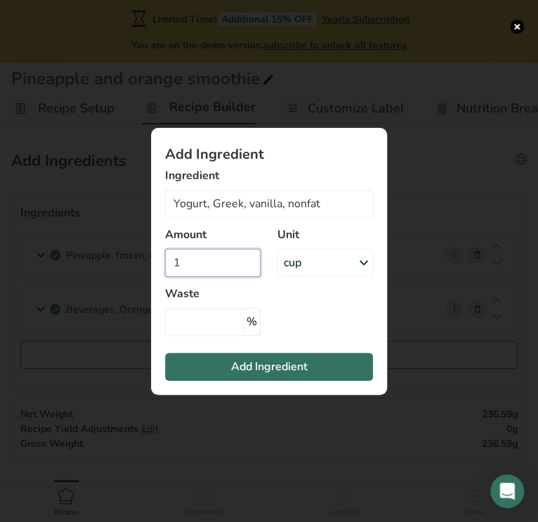
click at [213, 271] on input "1" at bounding box center [212, 263] width 95 height 28
type input "1.5"
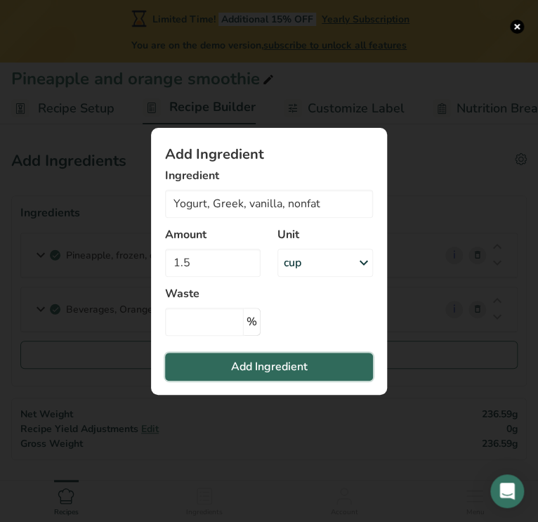
click at [228, 357] on button "Add Ingredient" at bounding box center [269, 366] width 208 height 28
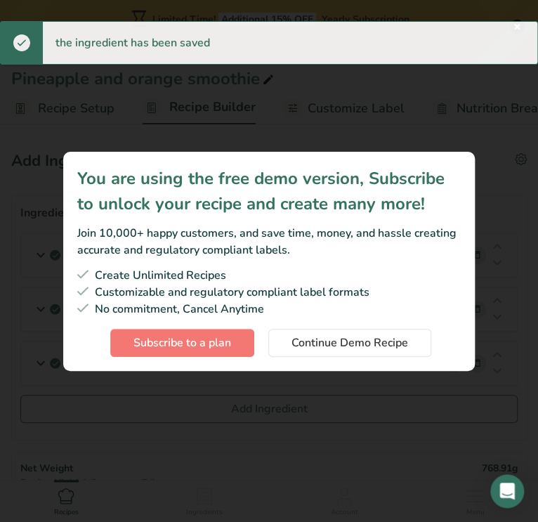
click at [418, 362] on section "You are using the free demo version, Subscribe to unlock your recipe and create…" at bounding box center [268, 261] width 411 height 219
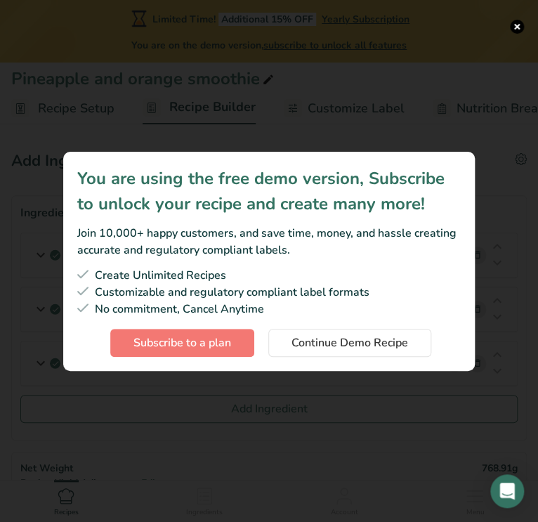
click at [410, 378] on div "You are using the free demo version, Subscribe to unlock your recipe and create…" at bounding box center [269, 261] width 456 height 264
click at [512, 23] on button "Subscription modal" at bounding box center [517, 27] width 14 height 14
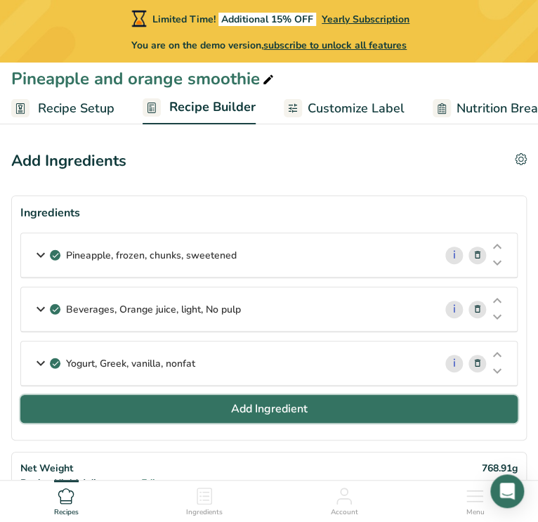
click at [232, 404] on span "Add Ingredient" at bounding box center [269, 408] width 77 height 17
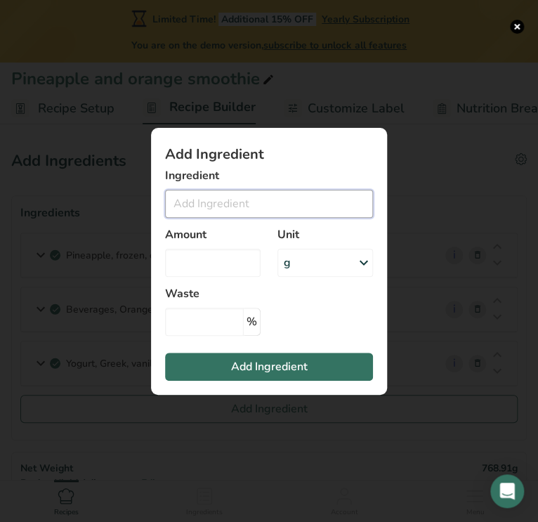
click at [244, 195] on input "Add ingredient modal" at bounding box center [269, 204] width 208 height 28
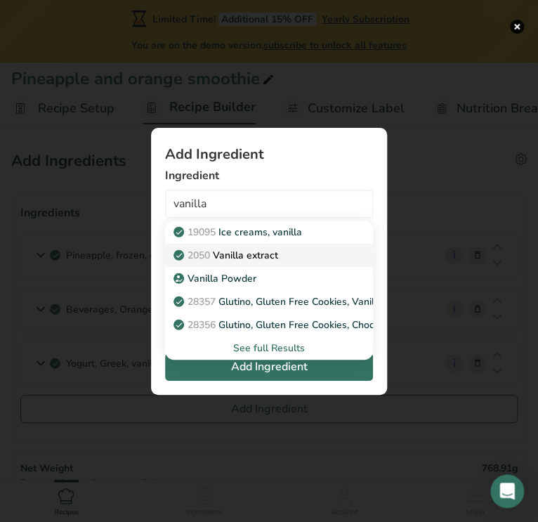
click at [257, 258] on p "2050 Vanilla extract" at bounding box center [227, 255] width 102 height 15
type input "Vanilla extract"
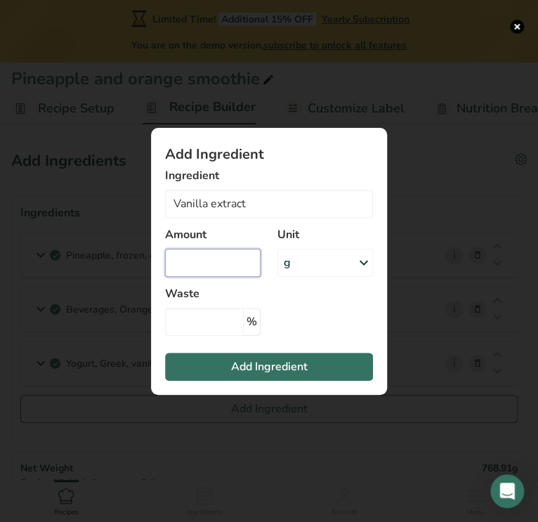
click at [241, 256] on input "Add ingredient modal" at bounding box center [212, 263] width 95 height 28
select select "22"
type input "1"
click at [326, 270] on div "g" at bounding box center [324, 263] width 95 height 28
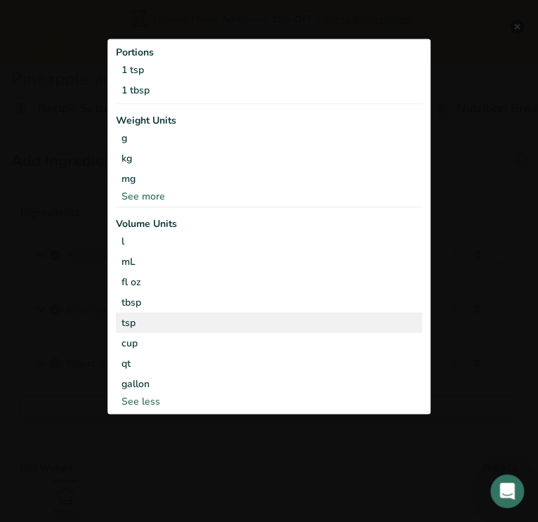
click at [174, 317] on div "tsp" at bounding box center [268, 321] width 295 height 15
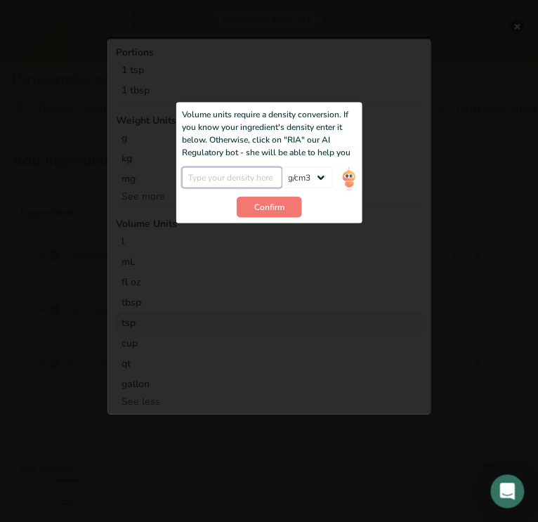
click at [269, 180] on input "Add ingredient modal" at bounding box center [232, 177] width 100 height 21
type input "1"
click at [274, 202] on span "Confirm" at bounding box center [269, 207] width 30 height 13
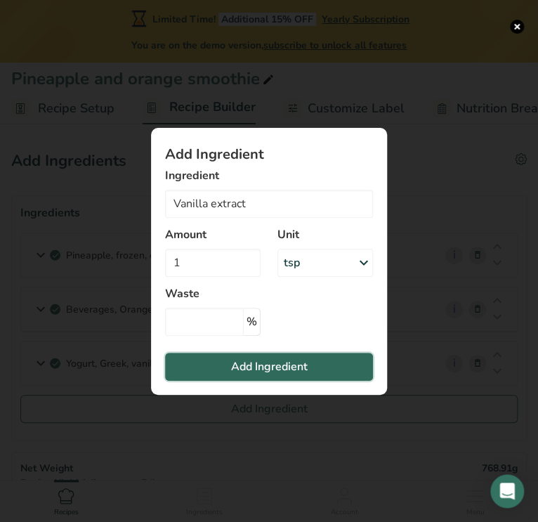
click at [284, 353] on button "Add Ingredient" at bounding box center [269, 366] width 208 height 28
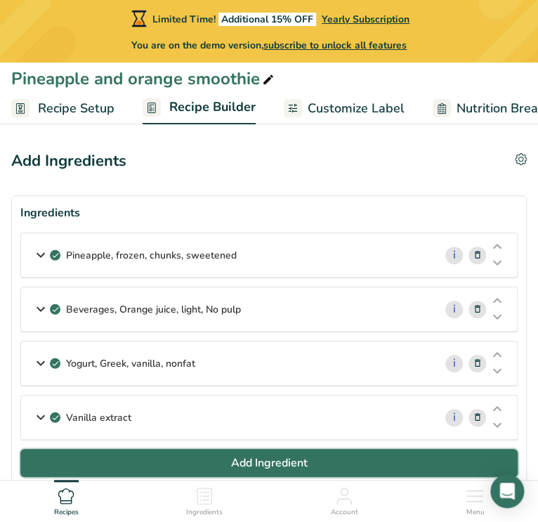
click at [125, 449] on button "Add Ingredient" at bounding box center [268, 463] width 497 height 28
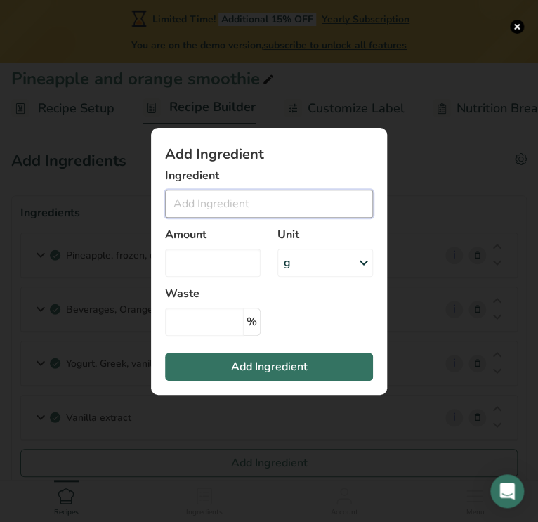
click at [203, 197] on input "Add ingredient modal" at bounding box center [269, 204] width 208 height 28
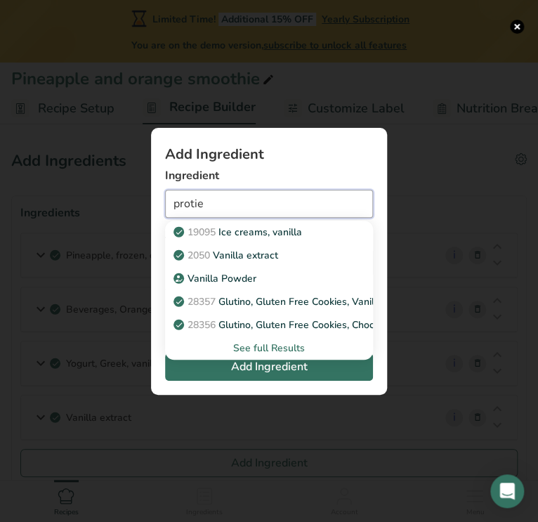
type input "protien"
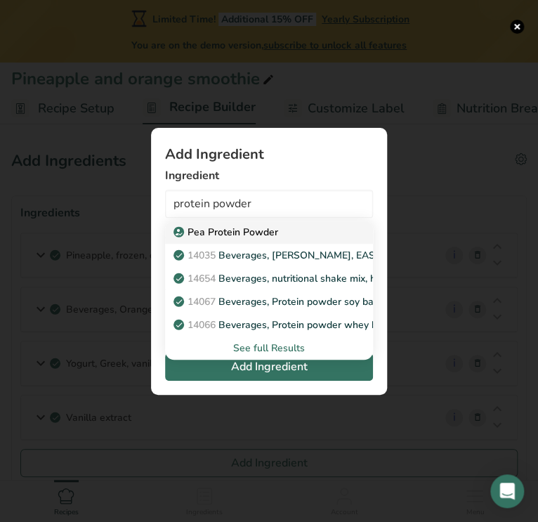
click at [218, 232] on p "Pea Protein Powder" at bounding box center [227, 232] width 102 height 15
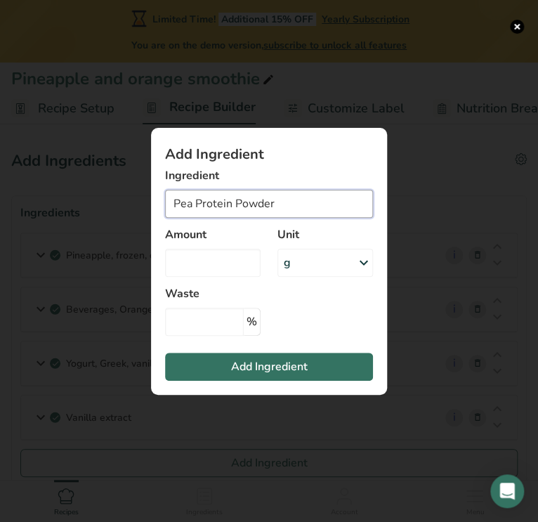
click at [194, 207] on input "Pea Protein Powder" at bounding box center [269, 204] width 208 height 28
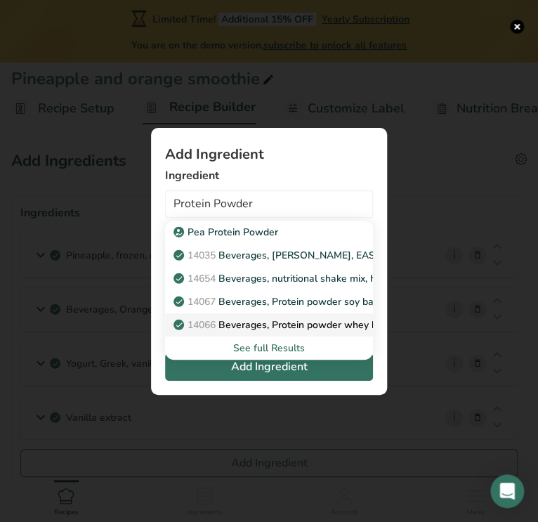
click at [336, 316] on link "14066 Beverages, Protein powder whey based" at bounding box center [269, 324] width 208 height 23
type input "Beverages, Protein powder whey based"
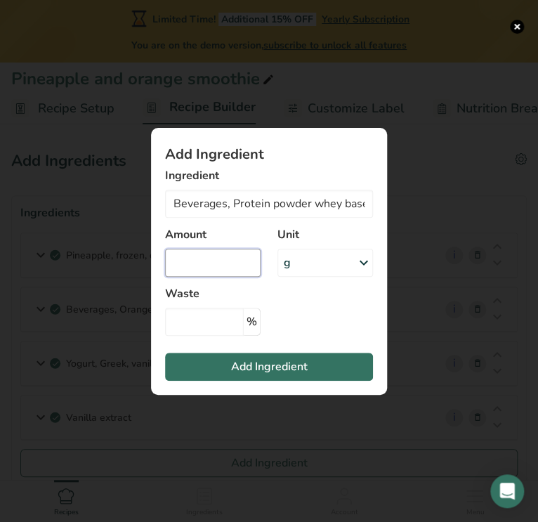
click at [236, 261] on input "Add ingredient modal" at bounding box center [212, 263] width 95 height 28
type input "20"
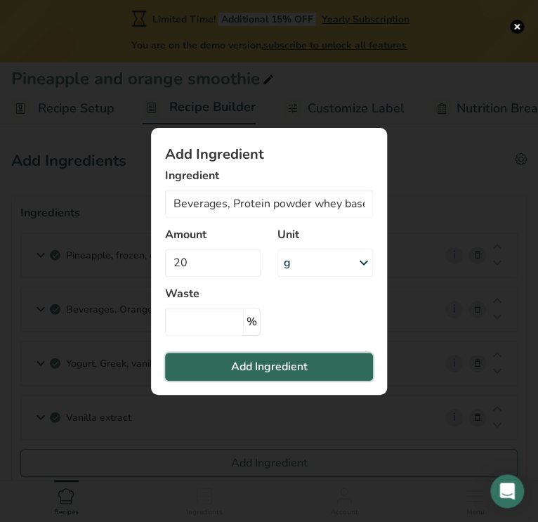
click at [264, 358] on span "Add Ingredient" at bounding box center [269, 366] width 77 height 17
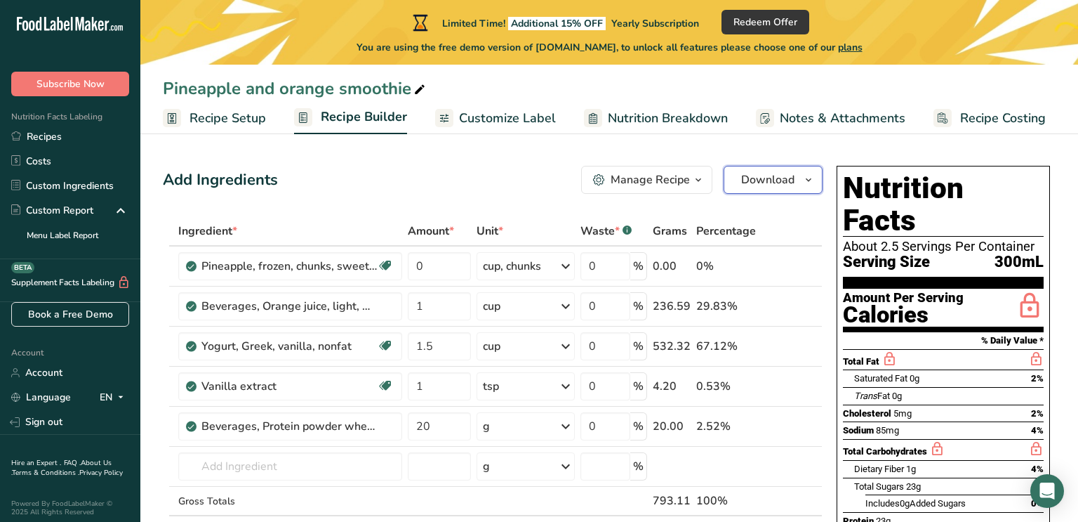
click at [755, 171] on span "Download" at bounding box center [767, 179] width 53 height 17
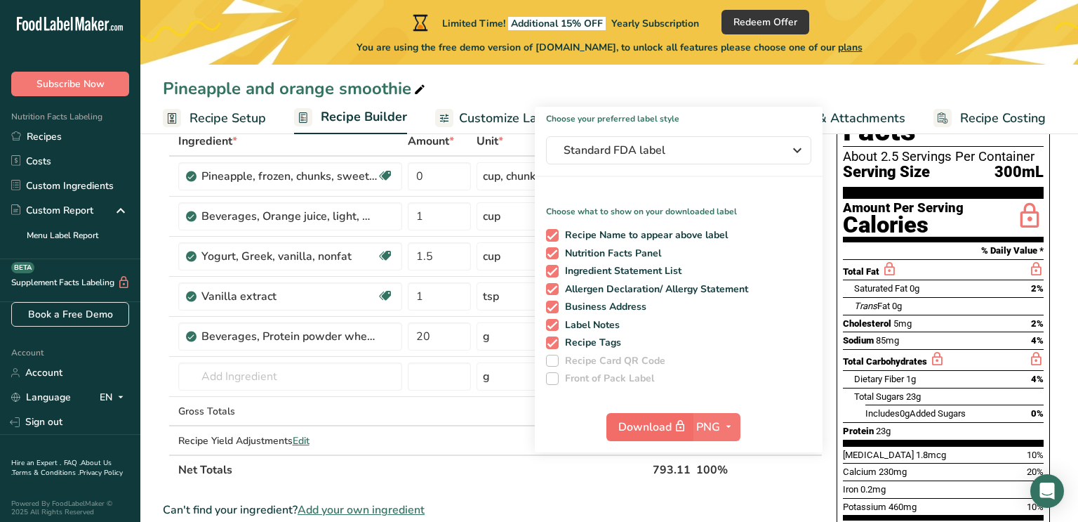
scroll to position [93, 0]
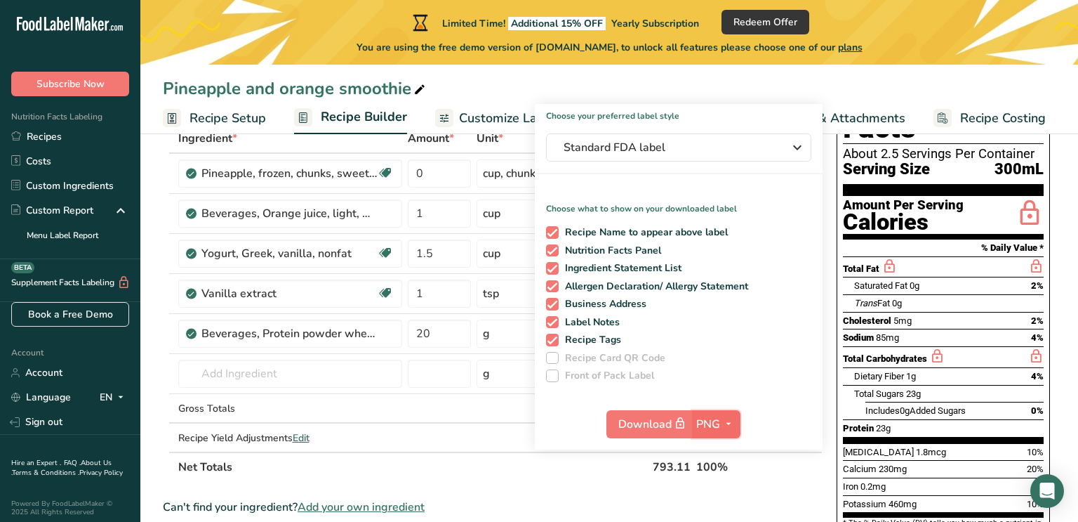
click at [710, 421] on span "PNG" at bounding box center [708, 424] width 24 height 17
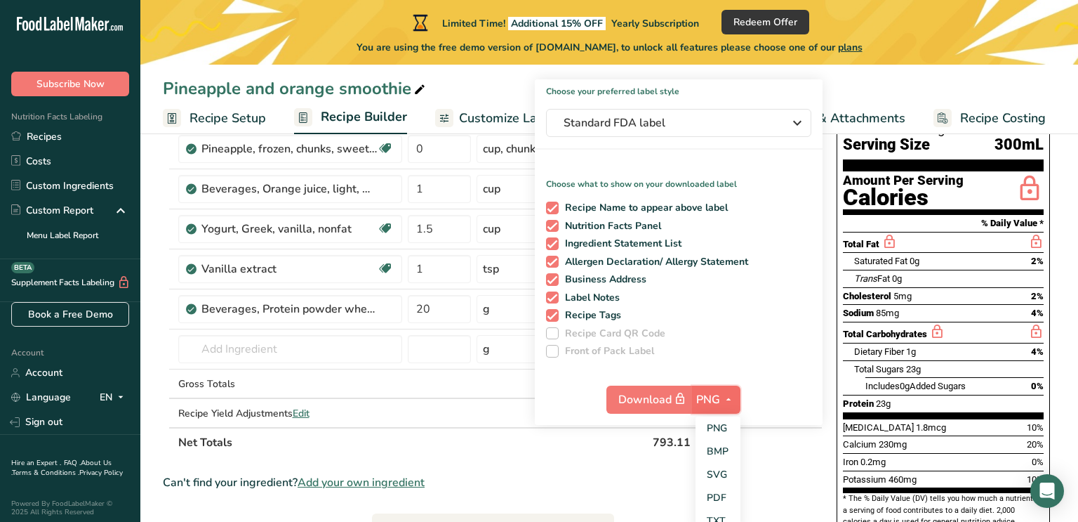
scroll to position [118, 0]
click at [814, 292] on div "Recipe Name to appear above label Nutrition Facts Panel Ingredient Statement Li…" at bounding box center [679, 275] width 288 height 161
click at [553, 331] on span at bounding box center [552, 332] width 13 height 13
click at [503, 386] on td at bounding box center [526, 383] width 104 height 29
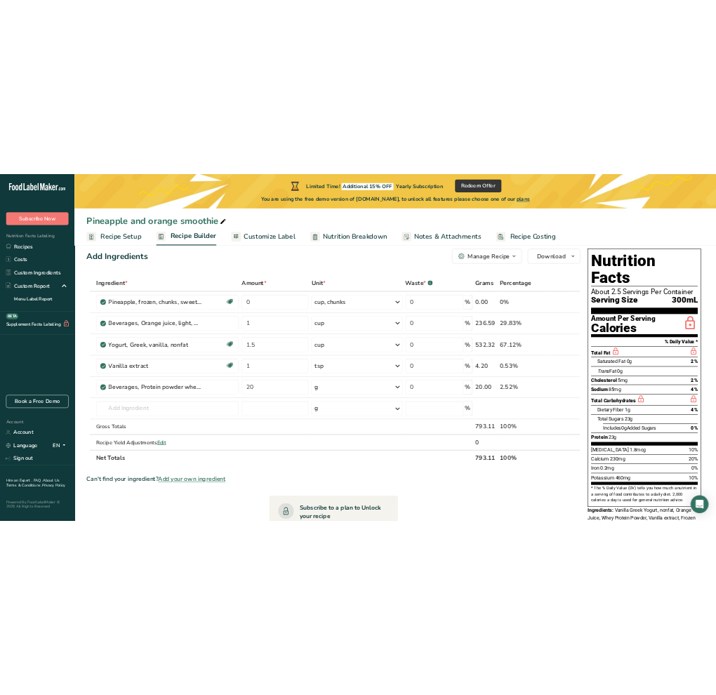
scroll to position [25, 0]
